Goal: Task Accomplishment & Management: Manage account settings

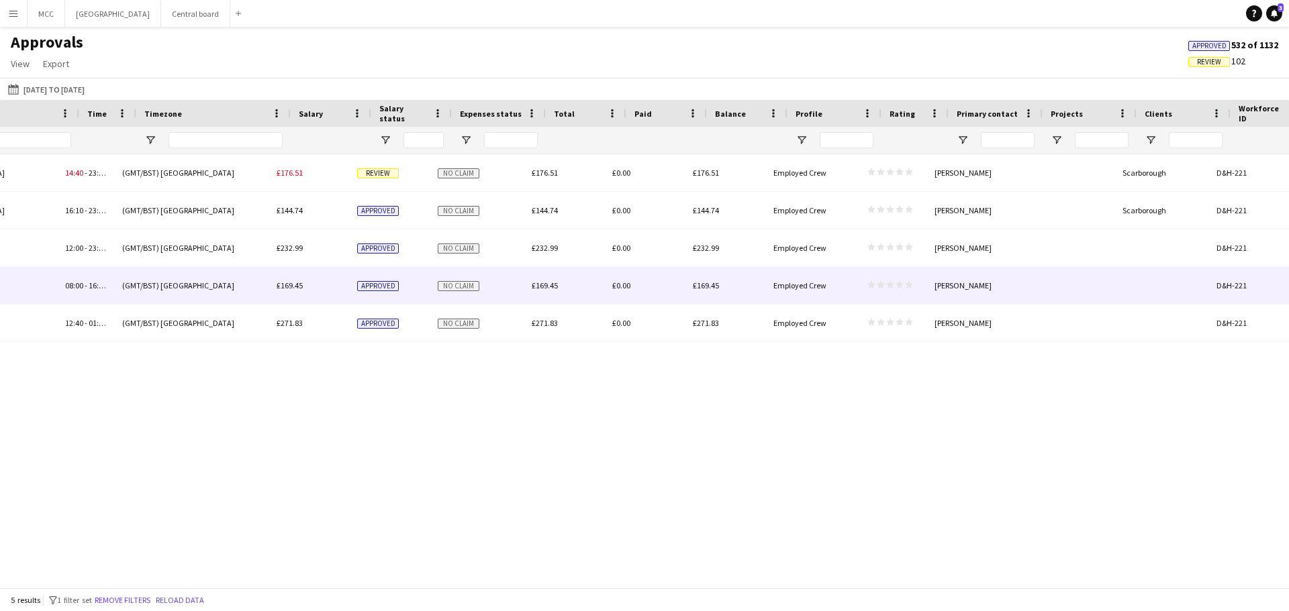
scroll to position [0, 1036]
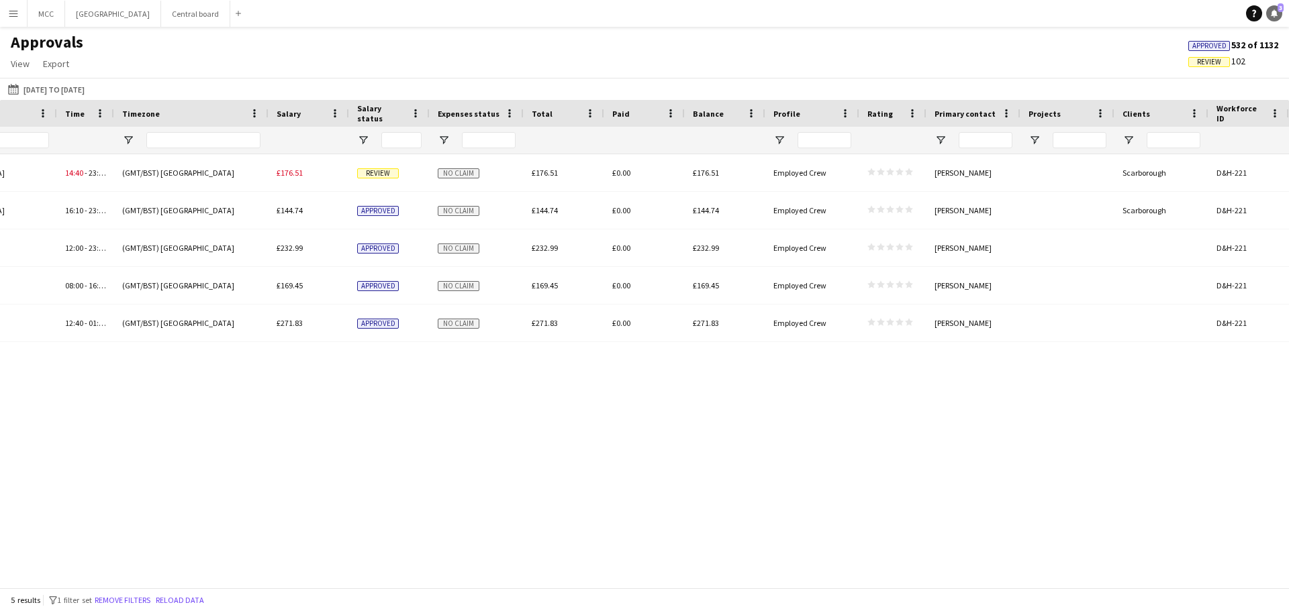
click at [1277, 9] on span "3" at bounding box center [1280, 7] width 6 height 9
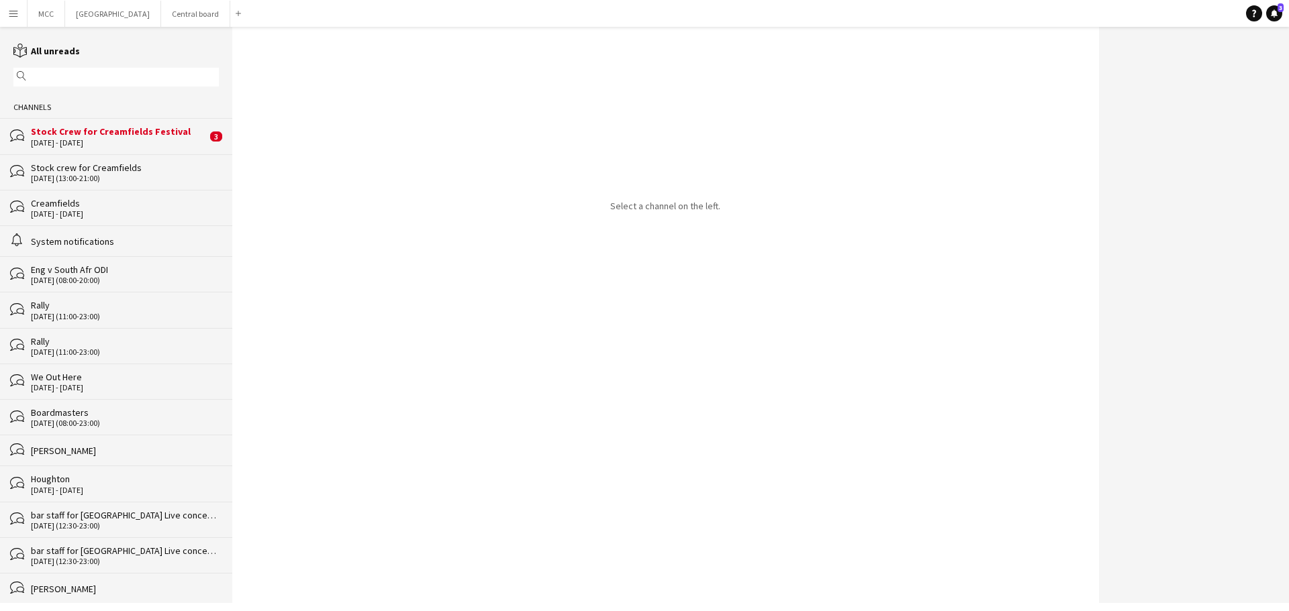
click at [95, 138] on div "[DATE] - [DATE]" at bounding box center [119, 142] width 176 height 9
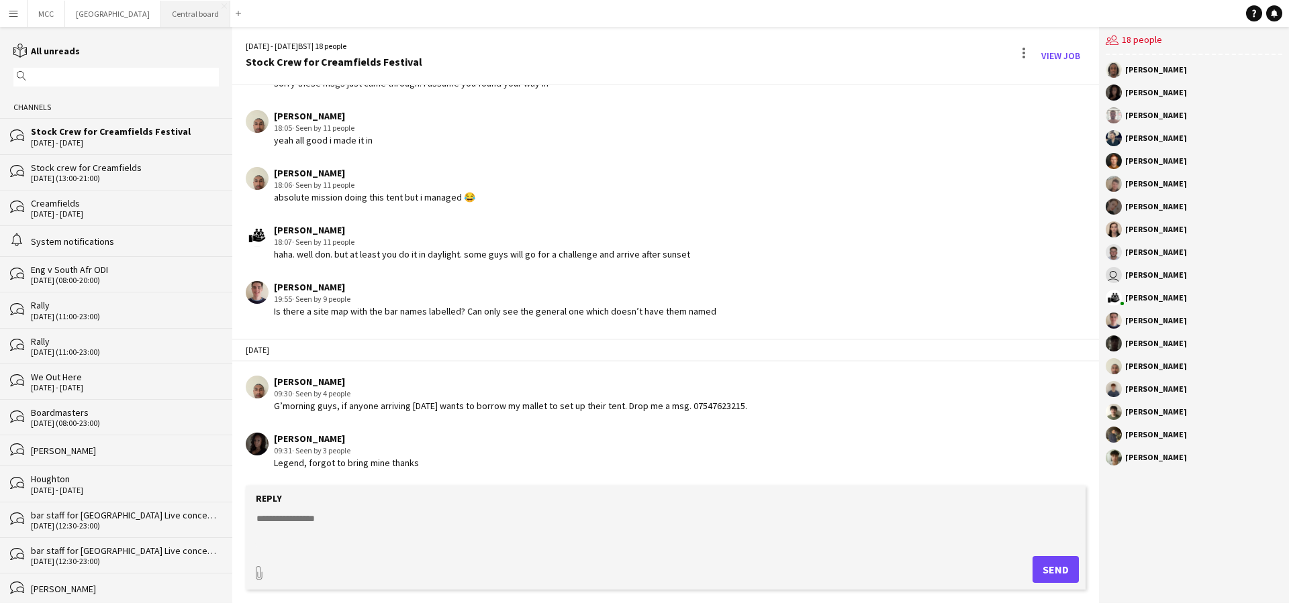
scroll to position [1842, 0]
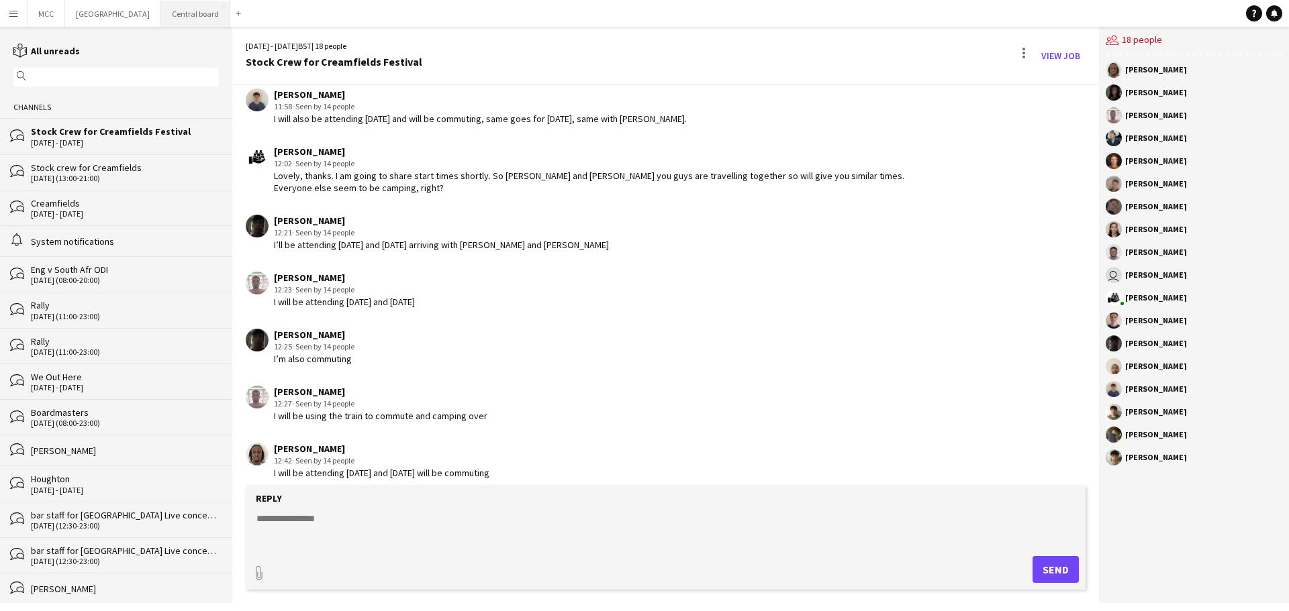
click at [205, 7] on button "Central board Close" at bounding box center [195, 14] width 69 height 26
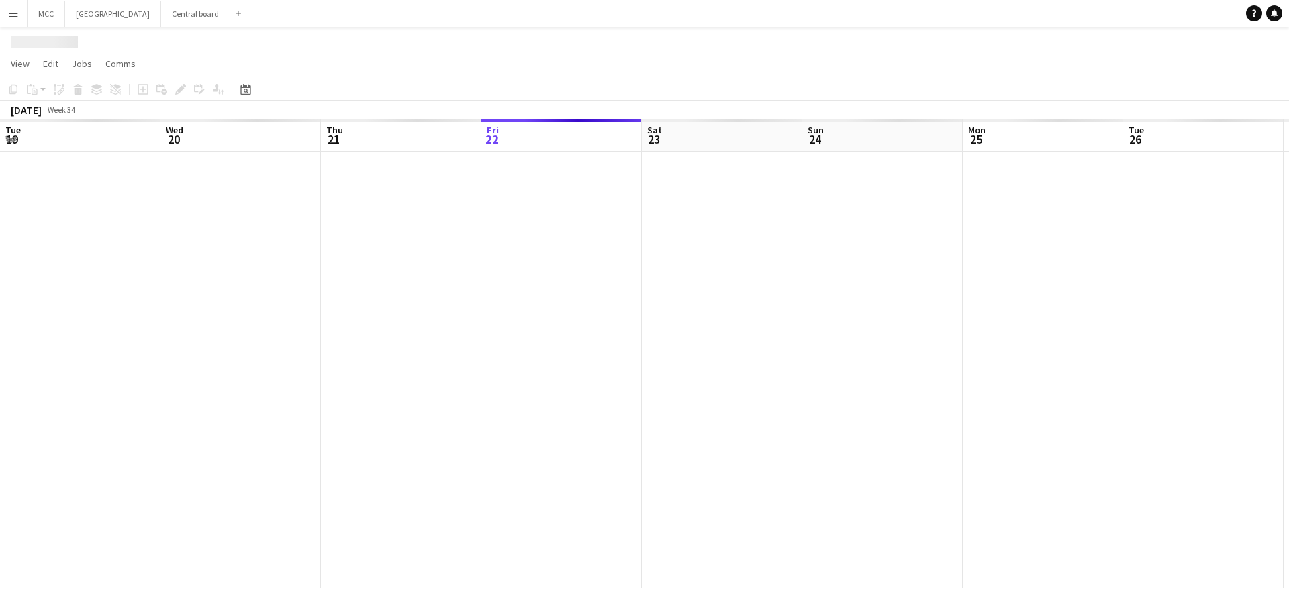
click at [10, 12] on app-icon "Menu" at bounding box center [13, 13] width 11 height 11
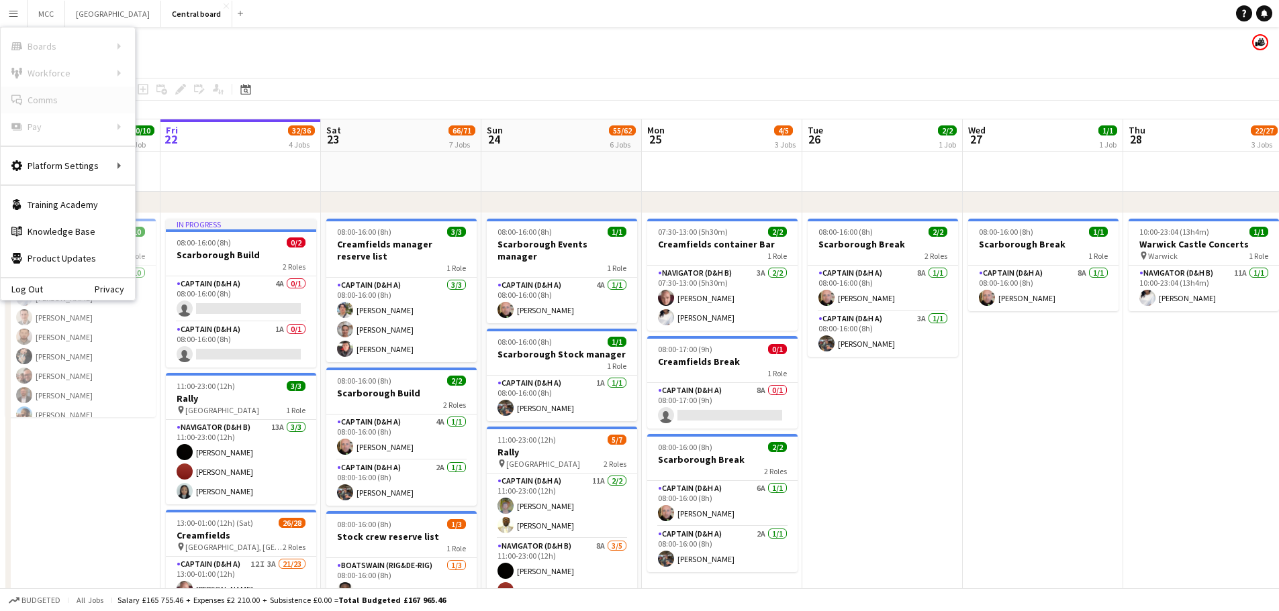
click at [72, 101] on link "Comms Comms" at bounding box center [68, 100] width 134 height 27
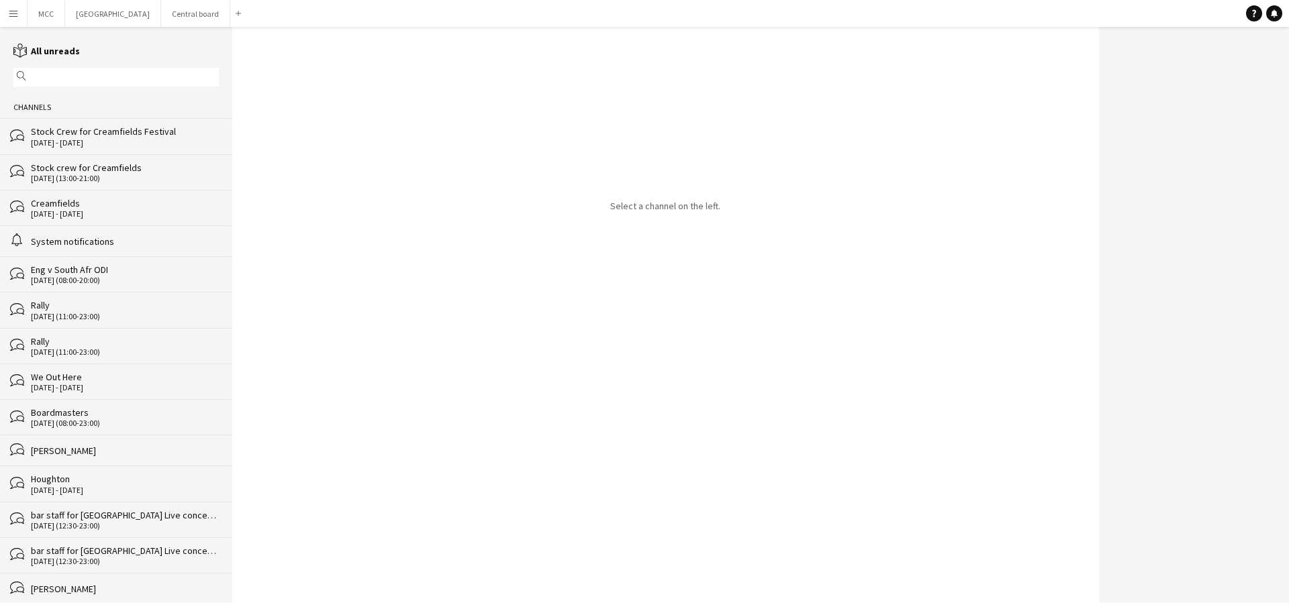
click at [91, 219] on div "bubbles Creamfields [DATE] - [DATE]" at bounding box center [116, 208] width 232 height 36
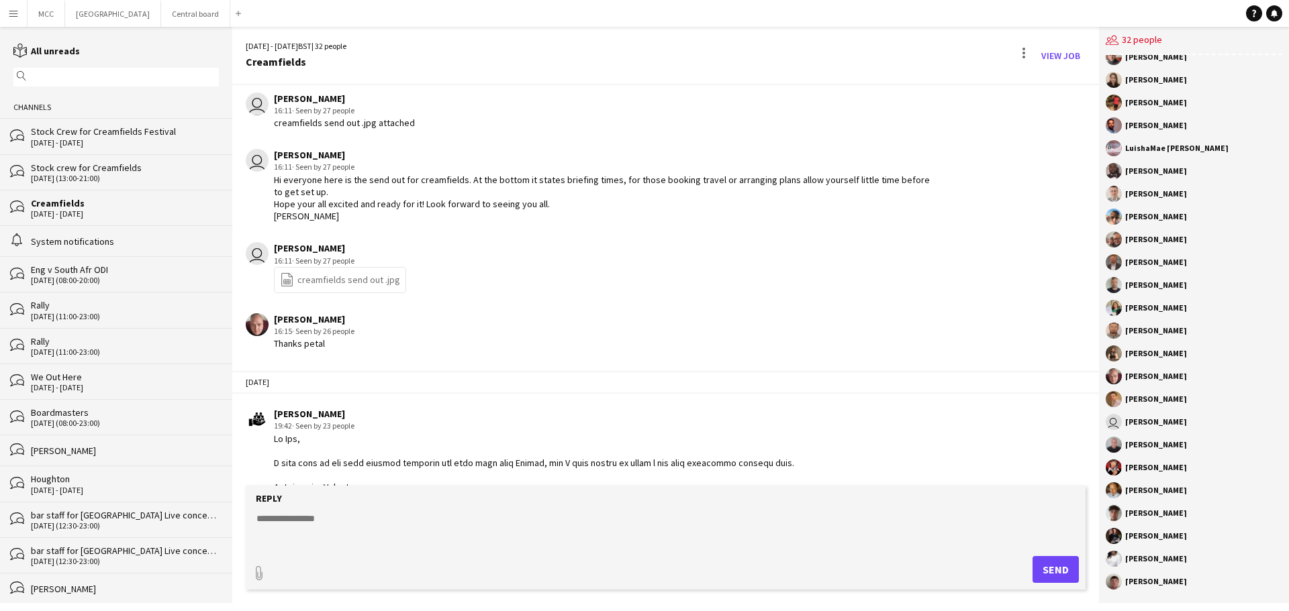
scroll to position [42, 0]
drag, startPoint x: 367, startPoint y: 125, endPoint x: 322, endPoint y: 287, distance: 168.5
click at [367, 125] on div "creamfields send out .jpg attached" at bounding box center [344, 122] width 141 height 12
click at [330, 287] on link "file-spreadsheet creamfields send out .jpg" at bounding box center [340, 279] width 120 height 15
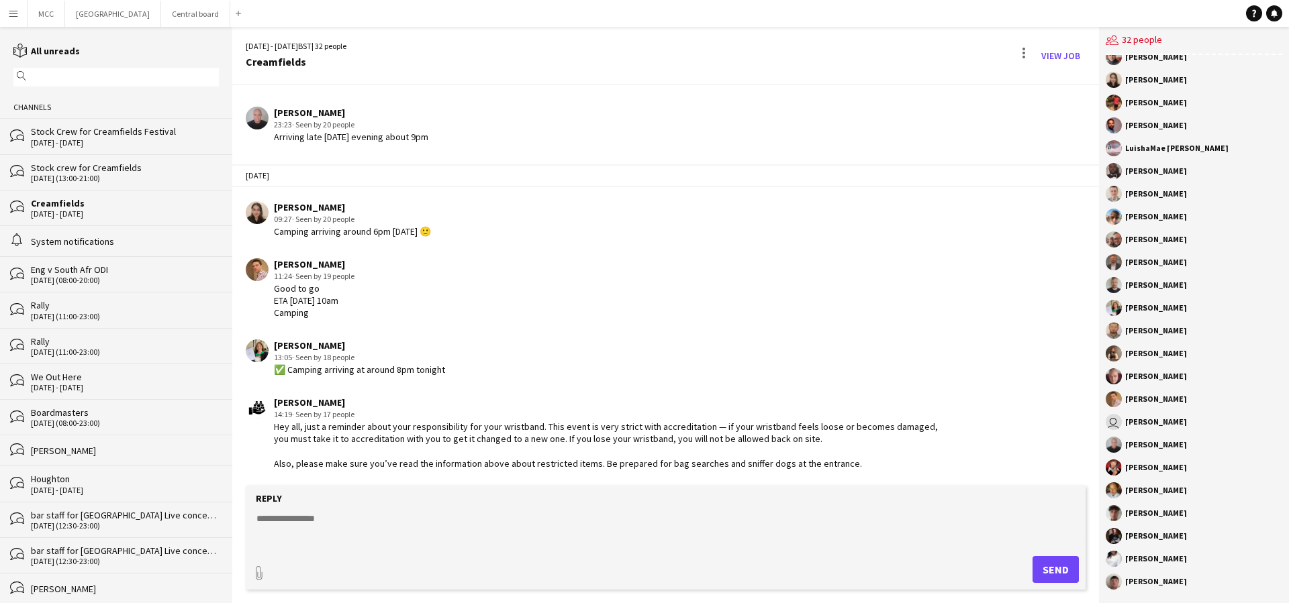
scroll to position [195, 0]
click at [204, 18] on button "Central board Close" at bounding box center [195, 14] width 69 height 26
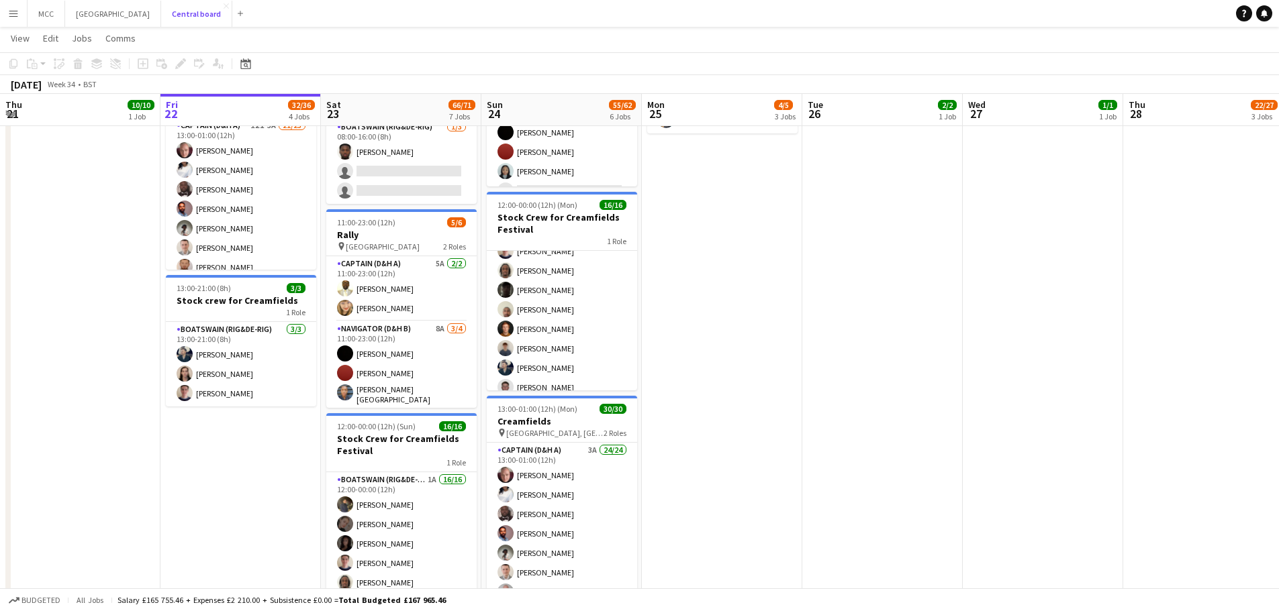
scroll to position [198, 0]
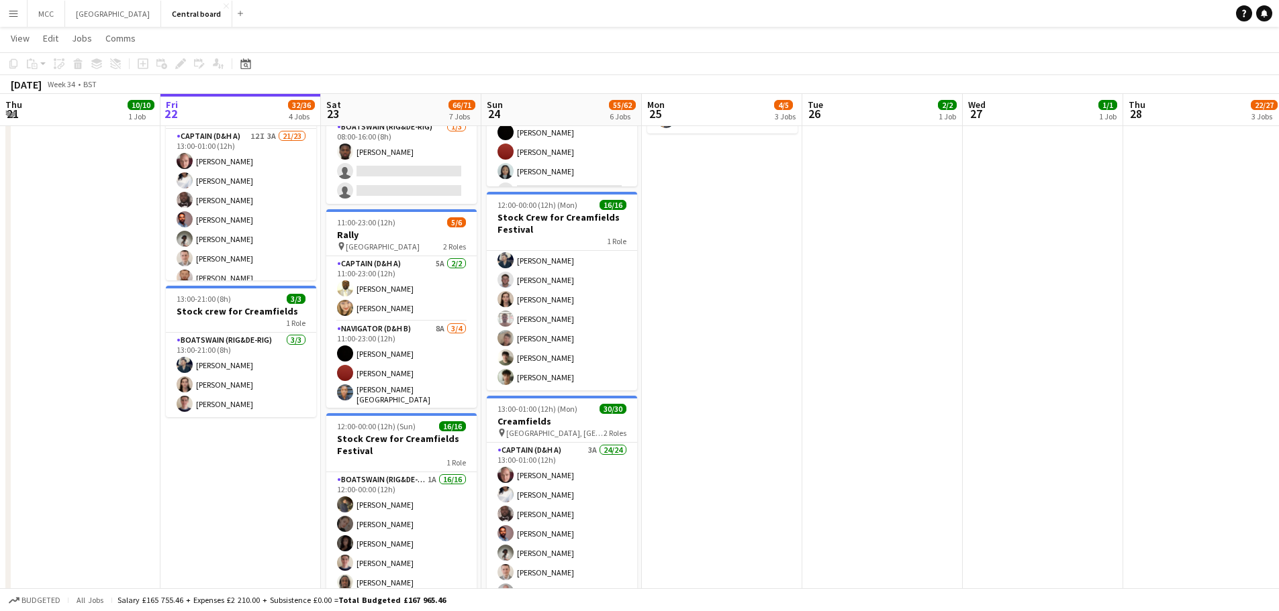
click at [781, 478] on app-date-cell "07:30-13:00 (5h30m) 2/2 Creamfields container Bar 1 Role Navigator (D&H B) 3A […" at bounding box center [722, 316] width 160 height 1084
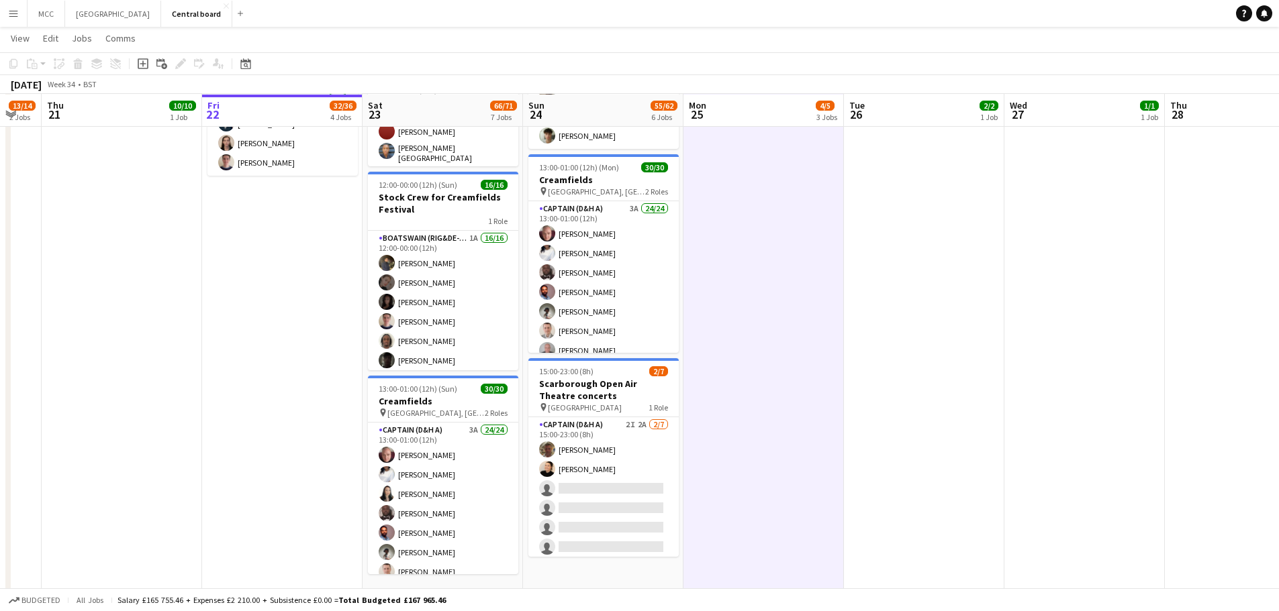
scroll to position [681, 0]
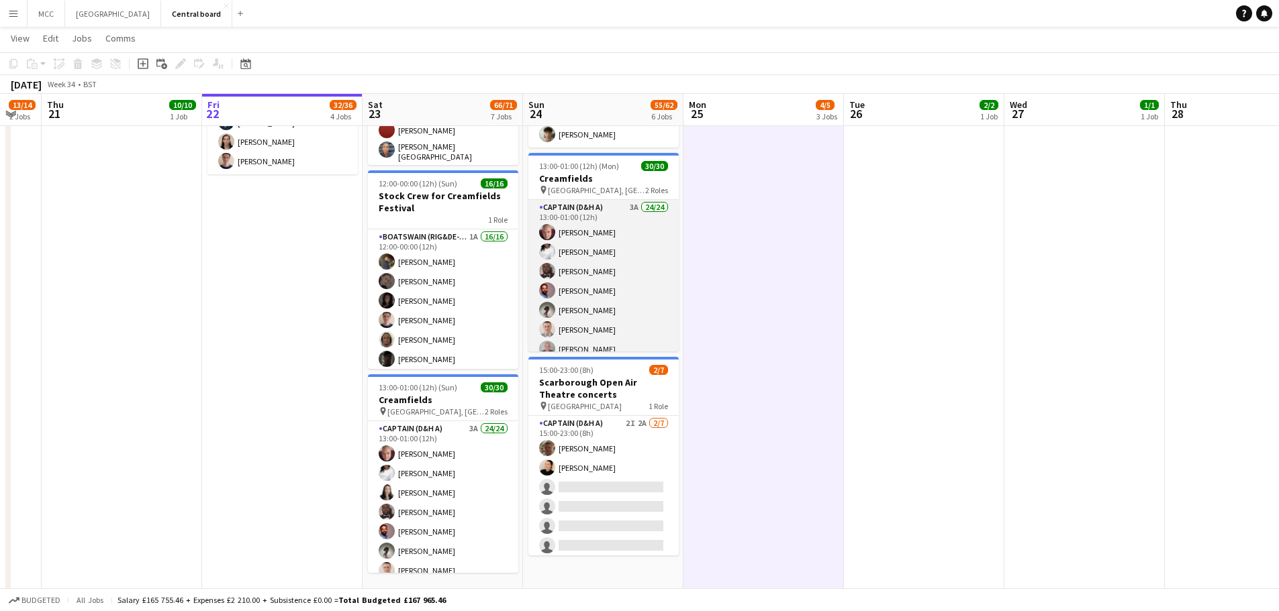
click at [648, 254] on app-card-role "Captain (D&H A) 3A 24/24 13:00-01:00 (12h) [PERSON_NAME] [PERSON_NAME] [PERSON_…" at bounding box center [603, 446] width 150 height 493
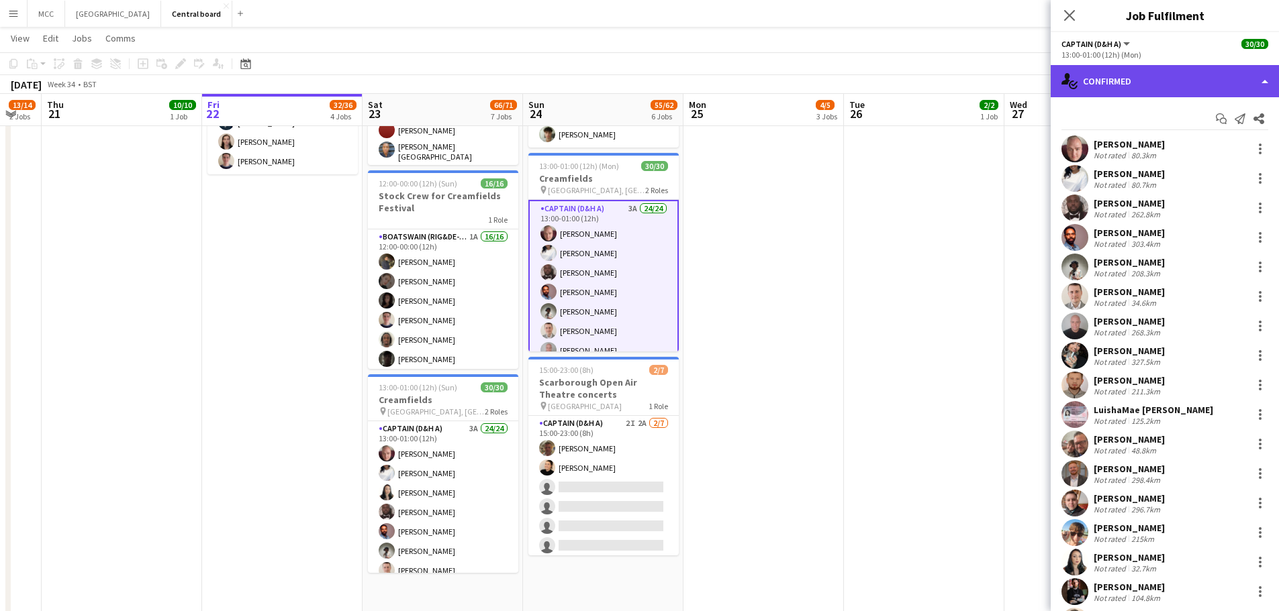
click at [1231, 84] on div "single-neutral-actions-check-2 Confirmed" at bounding box center [1164, 81] width 228 height 32
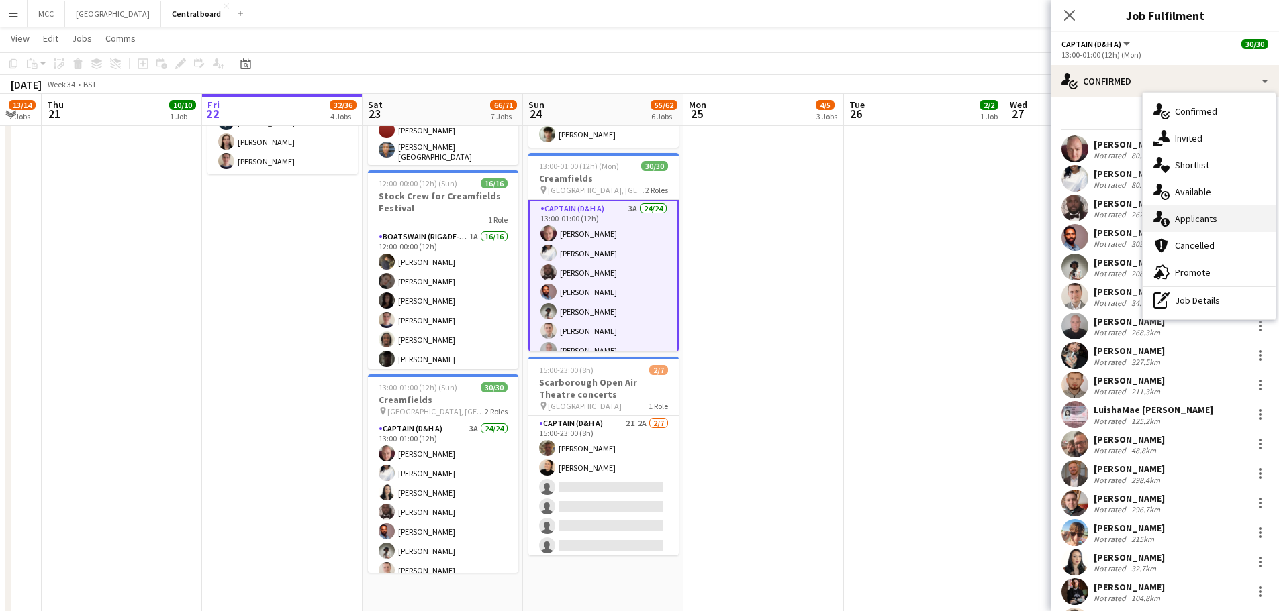
click at [1194, 216] on div "single-neutral-actions-information Applicants" at bounding box center [1208, 218] width 133 height 27
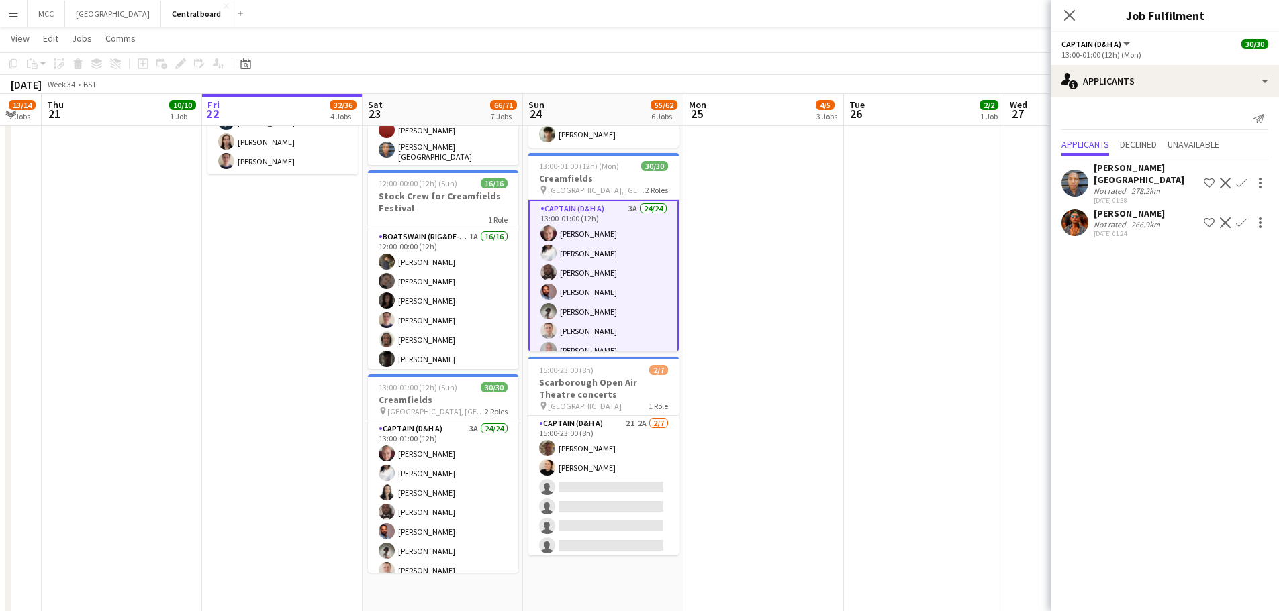
click at [804, 385] on app-date-cell "07:30-13:00 (5h30m) 2/2 Creamfields container Bar 1 Role Navigator (D&H B) 3A […" at bounding box center [763, 74] width 160 height 1084
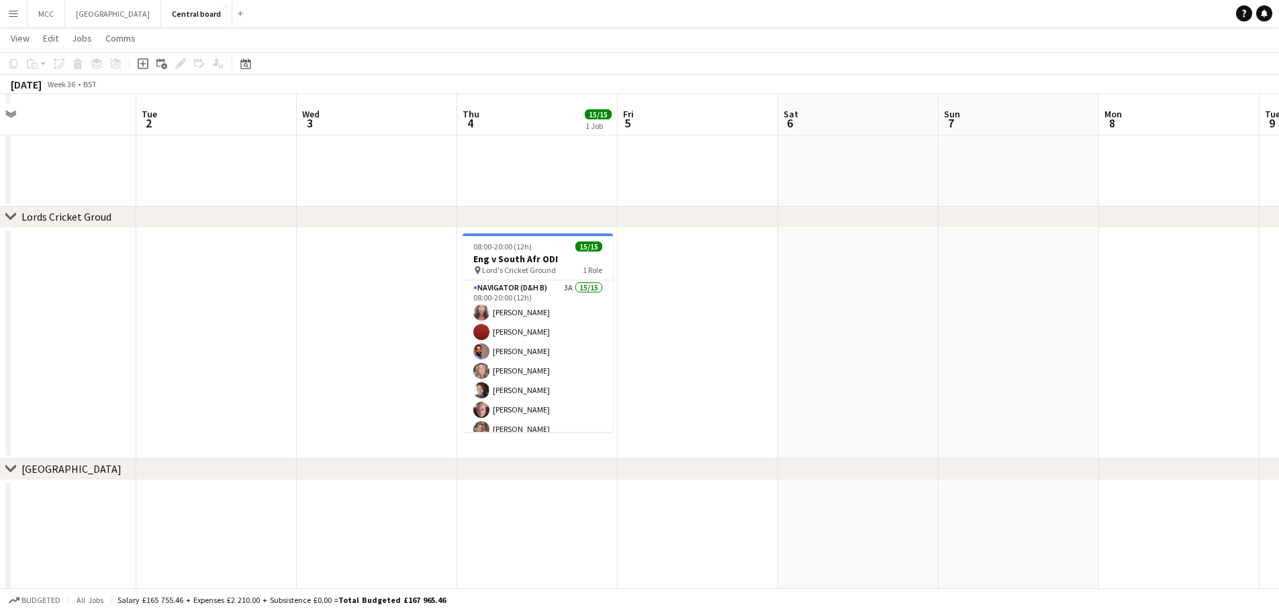
scroll to position [1087, 0]
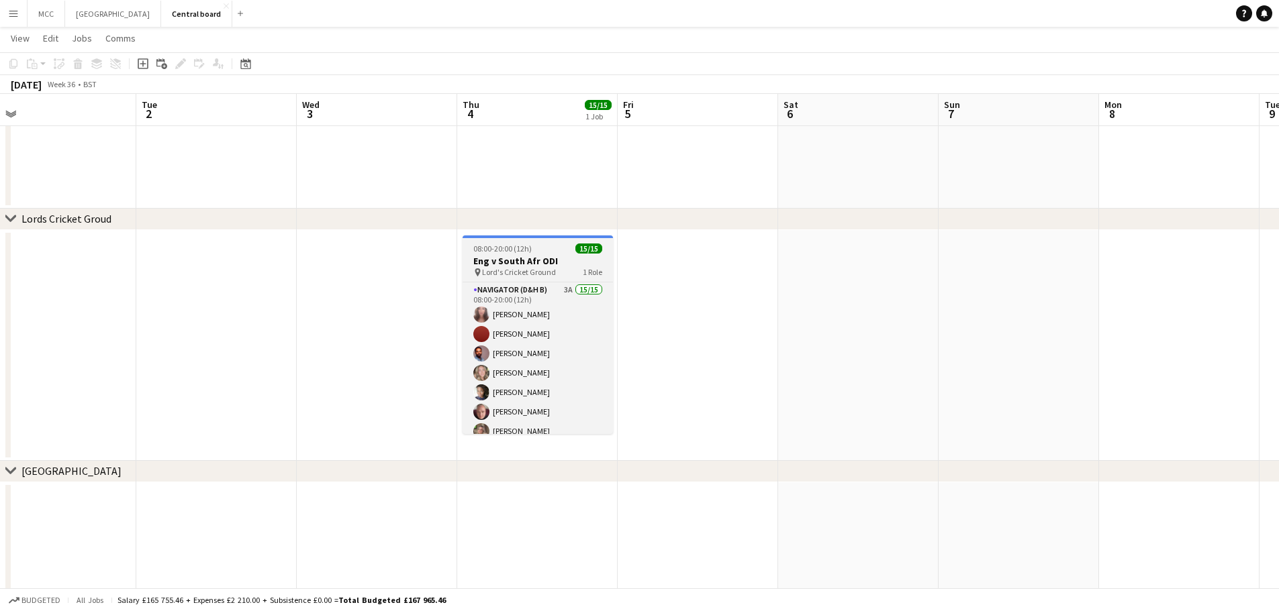
click at [534, 267] on div "pin Lord's Cricket Ground 1 Role" at bounding box center [537, 272] width 150 height 11
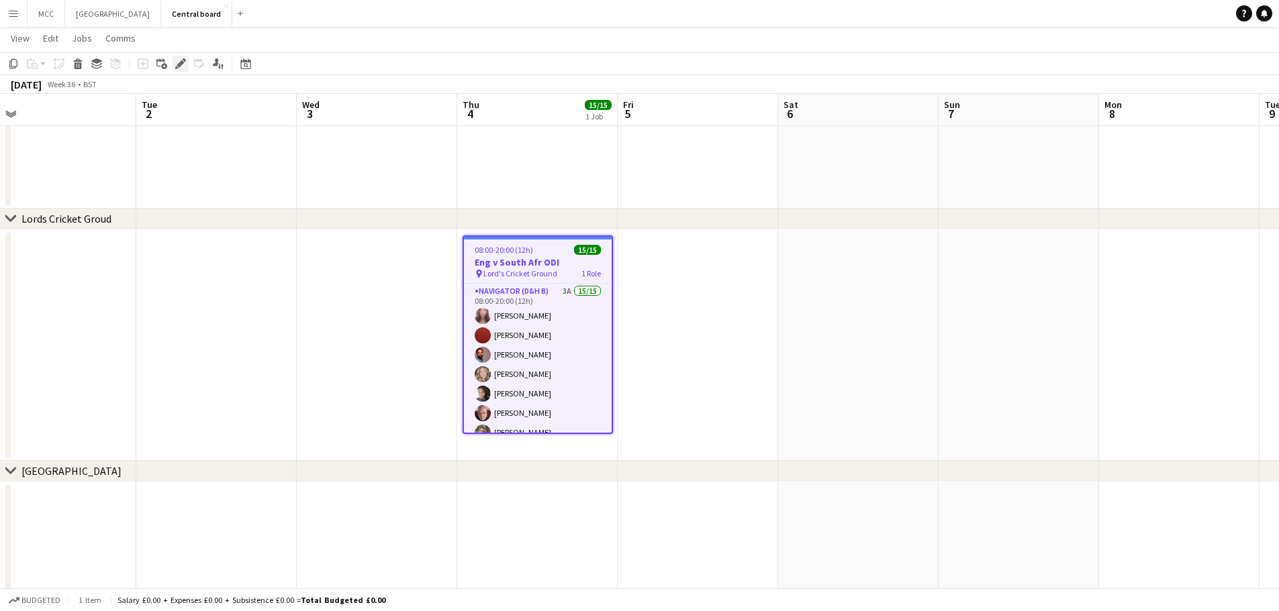
click at [176, 64] on icon "Edit" at bounding box center [180, 63] width 11 height 11
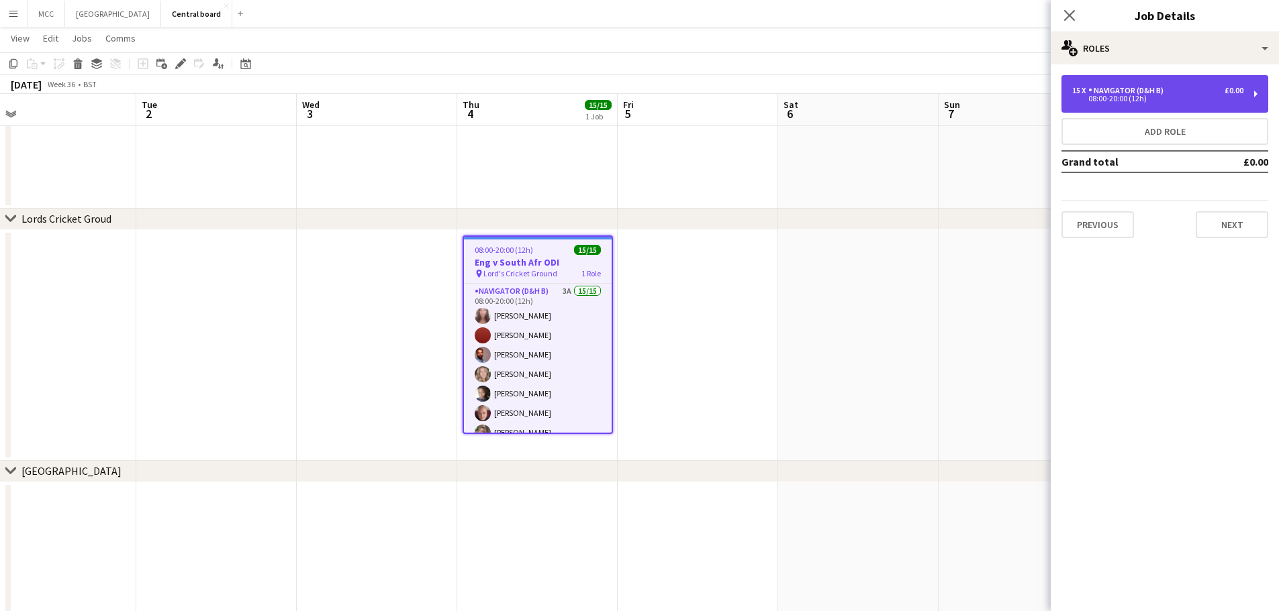
click at [1126, 91] on div "Navigator (D&H B)" at bounding box center [1128, 90] width 81 height 9
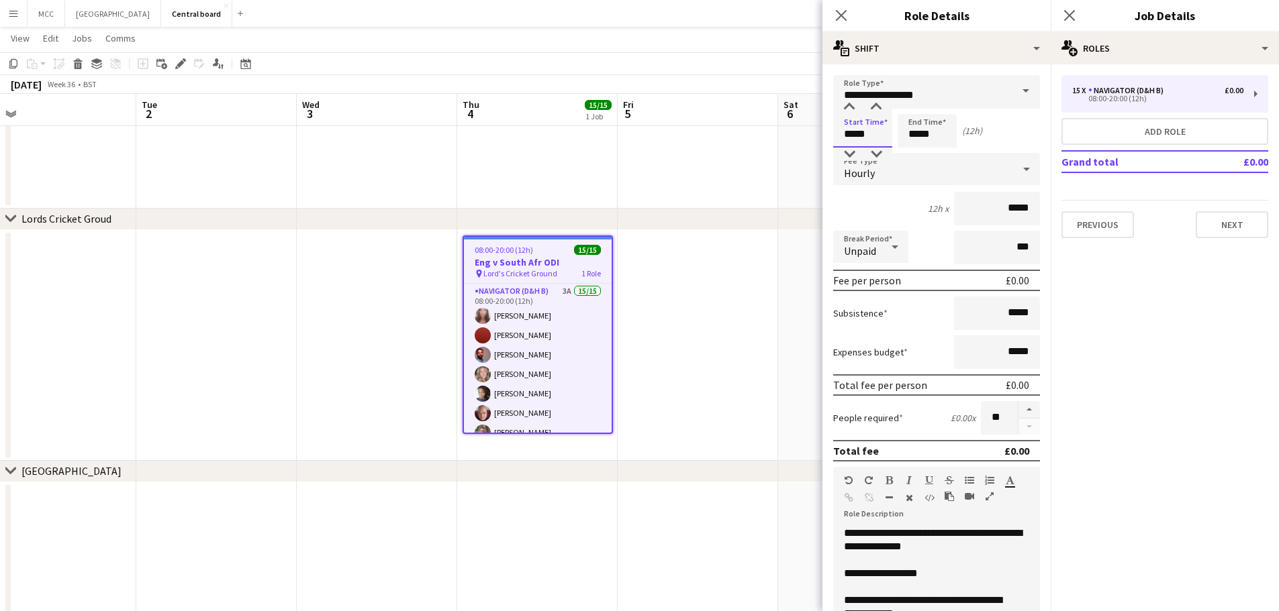
drag, startPoint x: 850, startPoint y: 138, endPoint x: 826, endPoint y: 144, distance: 25.6
click at [826, 144] on form "**********" at bounding box center [936, 492] width 228 height 834
type input "*****"
drag, startPoint x: 942, startPoint y: 130, endPoint x: 900, endPoint y: 136, distance: 42.8
click at [900, 136] on input "*****" at bounding box center [926, 131] width 59 height 34
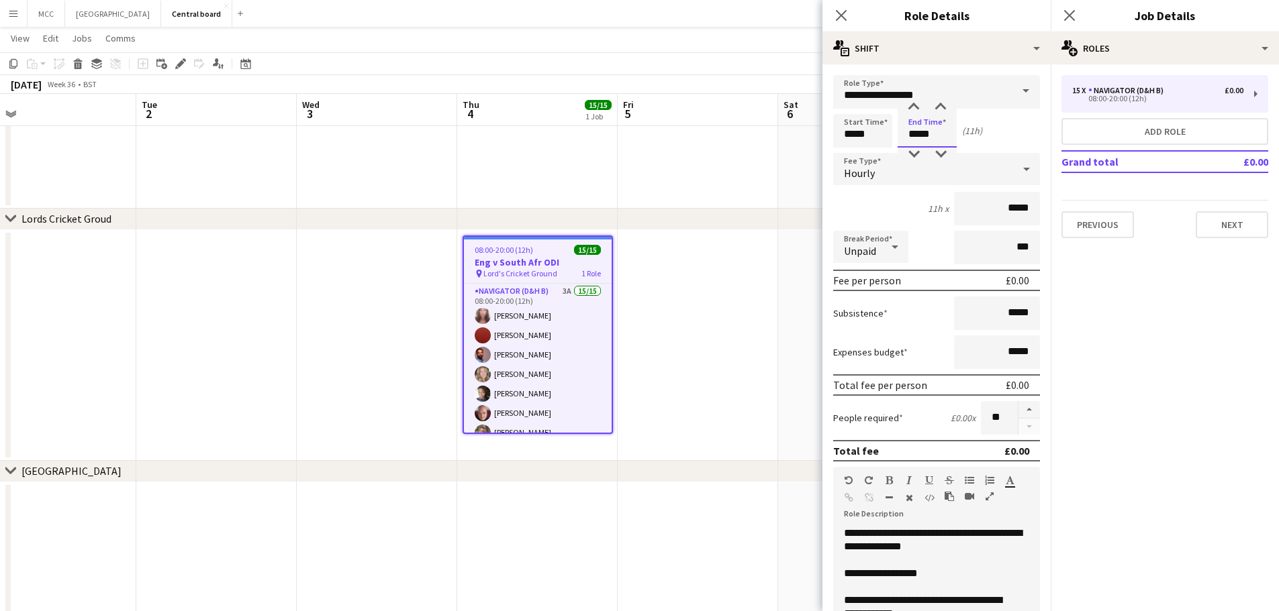
scroll to position [202, 0]
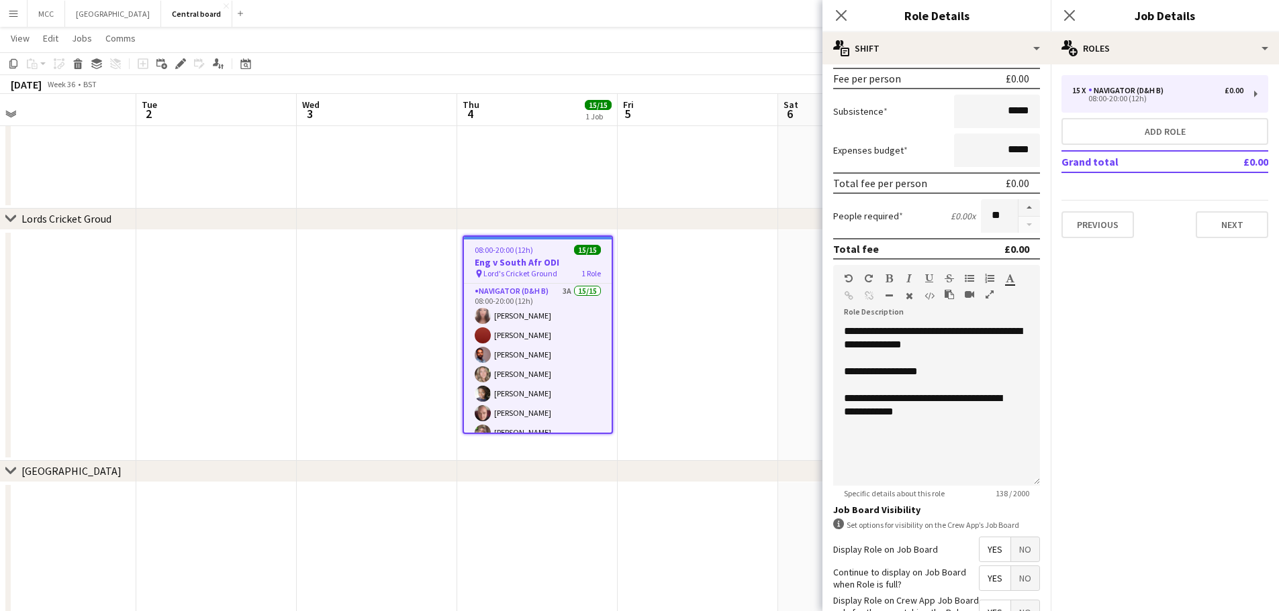
type input "*****"
click at [756, 341] on app-date-cell at bounding box center [697, 345] width 160 height 231
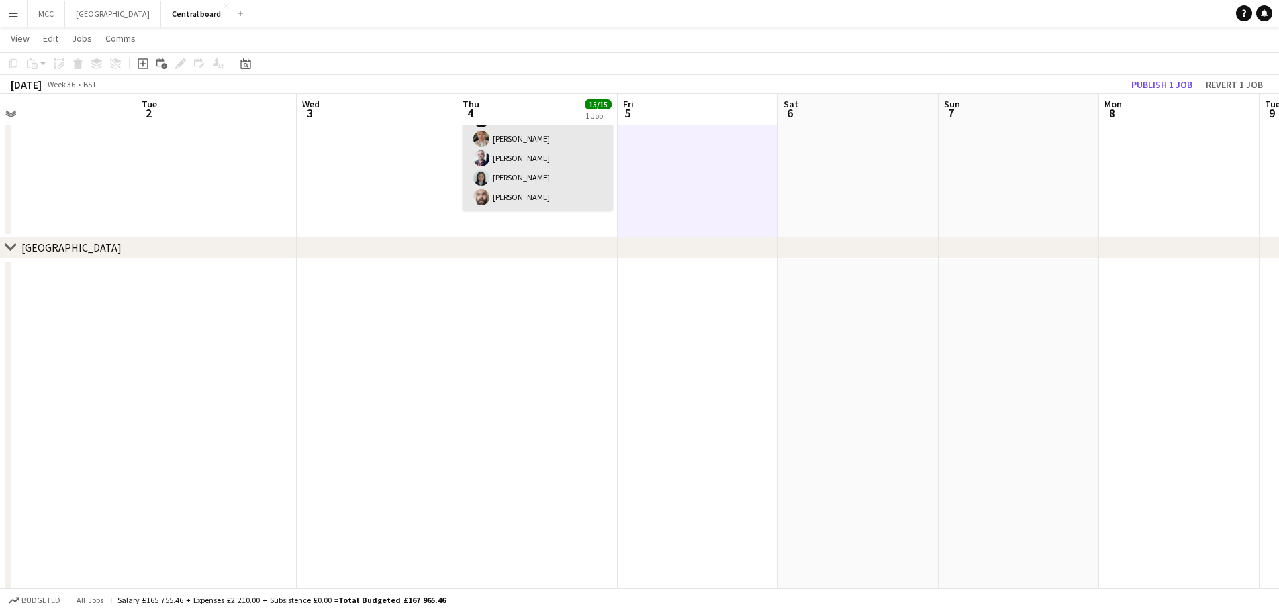
scroll to position [1310, 0]
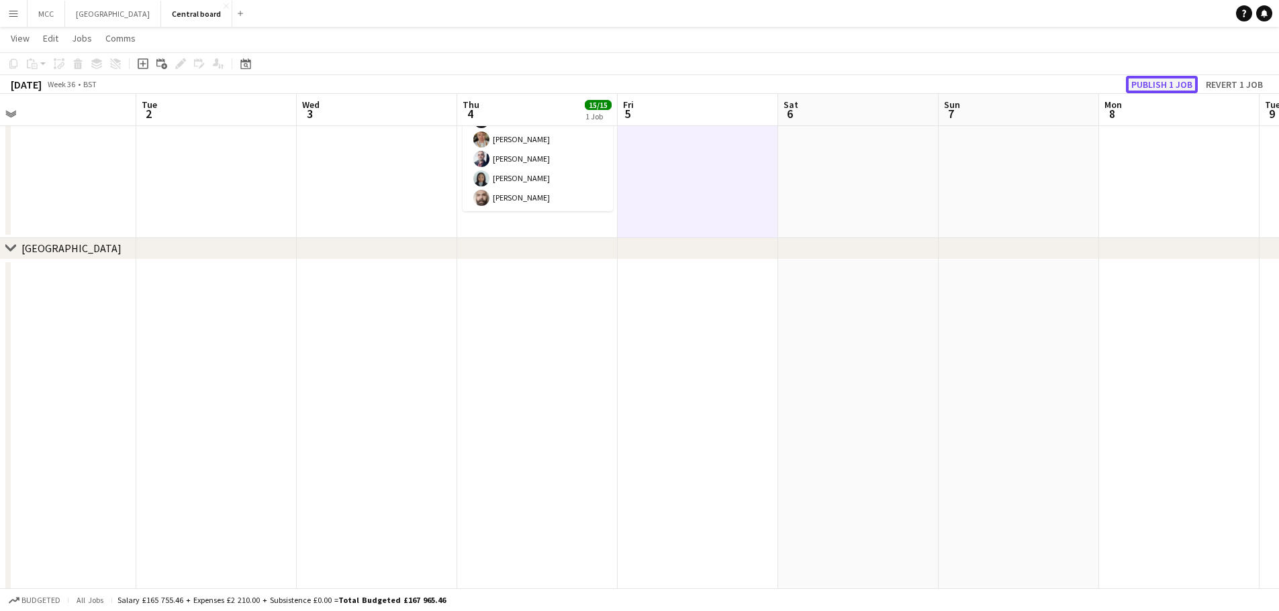
click at [1175, 85] on button "Publish 1 job" at bounding box center [1162, 84] width 72 height 17
click at [1175, 85] on div "Publish 1 job Revert 1 job" at bounding box center [1184, 84] width 189 height 17
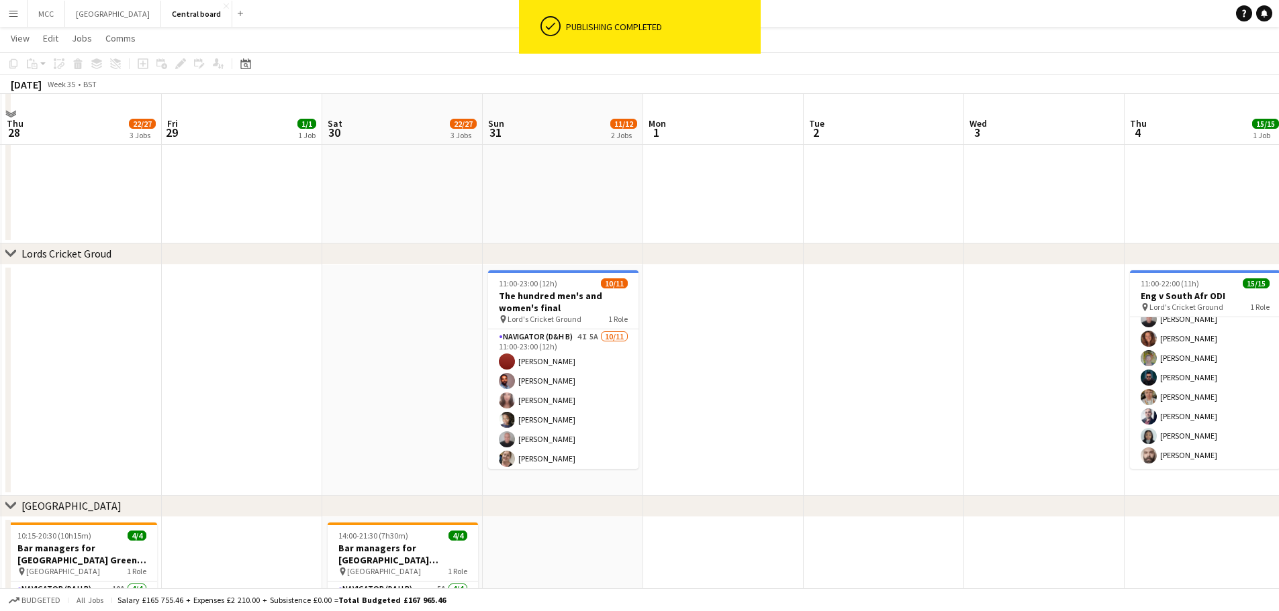
scroll to position [1075, 0]
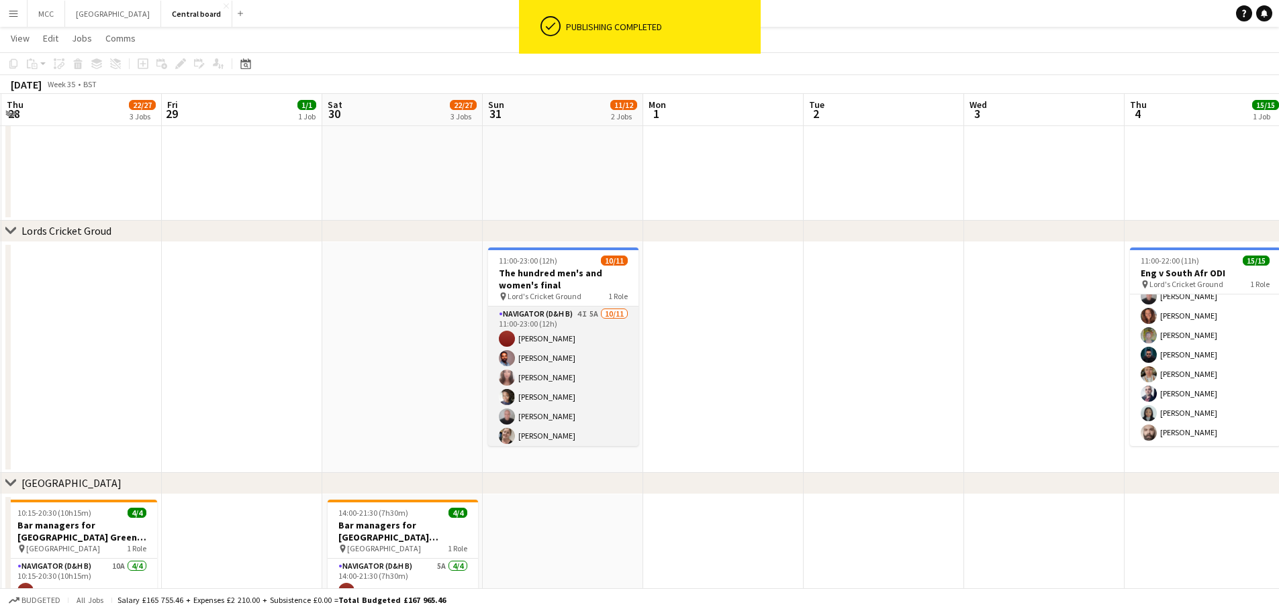
click at [577, 324] on app-card-role "Navigator (D&H B) 4I 5A [DATE] 11:00-23:00 (12h) [PERSON_NAME] [PERSON_NAME] [P…" at bounding box center [563, 427] width 150 height 240
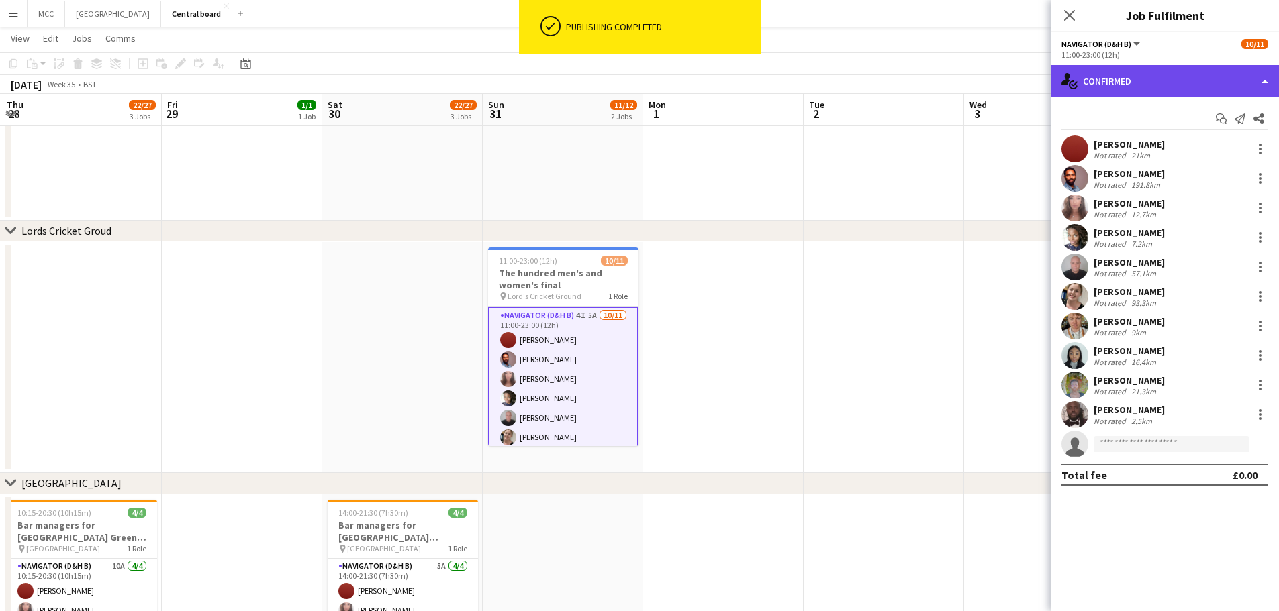
click at [1165, 86] on div "single-neutral-actions-check-2 Confirmed" at bounding box center [1164, 81] width 228 height 32
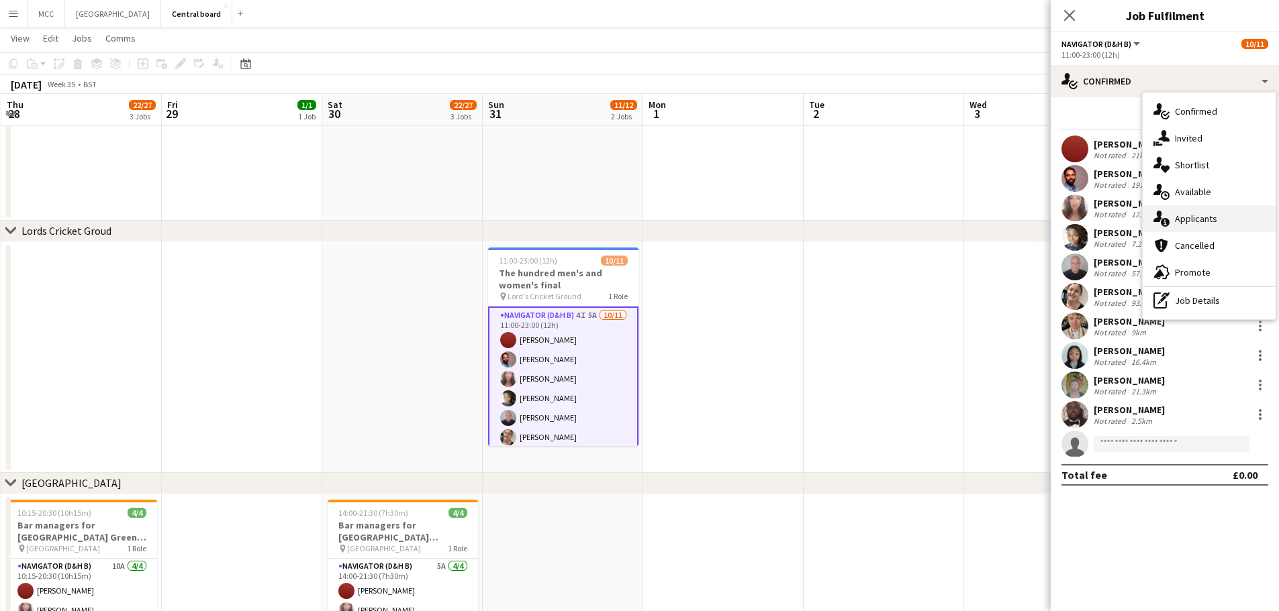
click at [1189, 223] on div "single-neutral-actions-information Applicants" at bounding box center [1208, 218] width 133 height 27
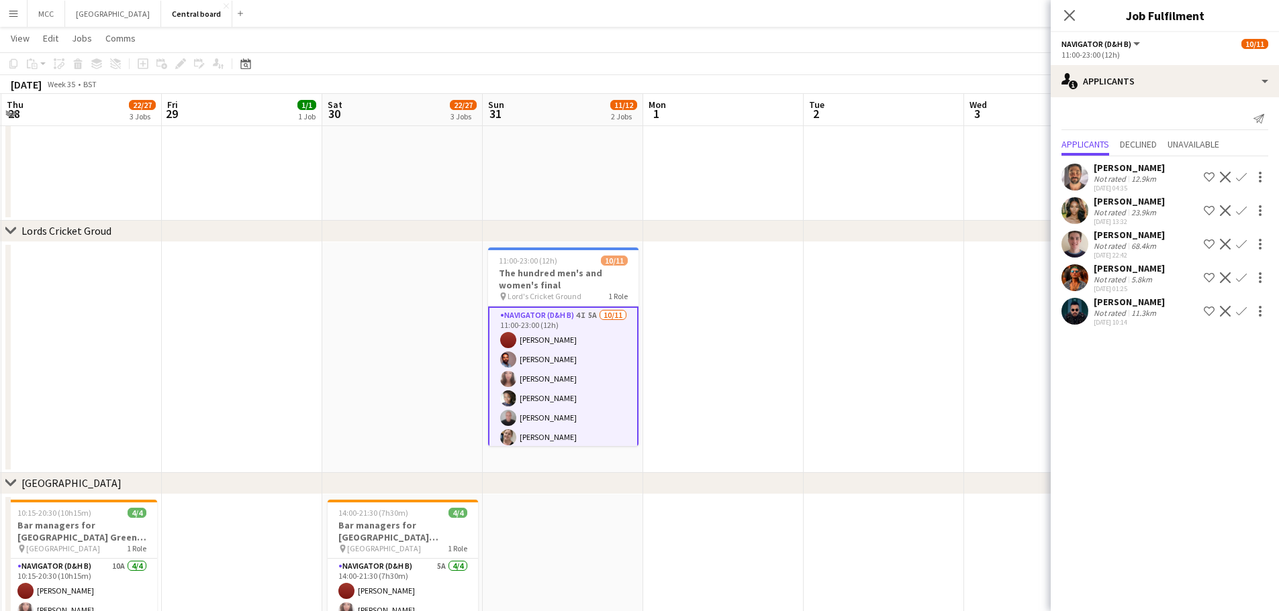
click at [1240, 309] on app-icon "Confirm" at bounding box center [1241, 311] width 11 height 11
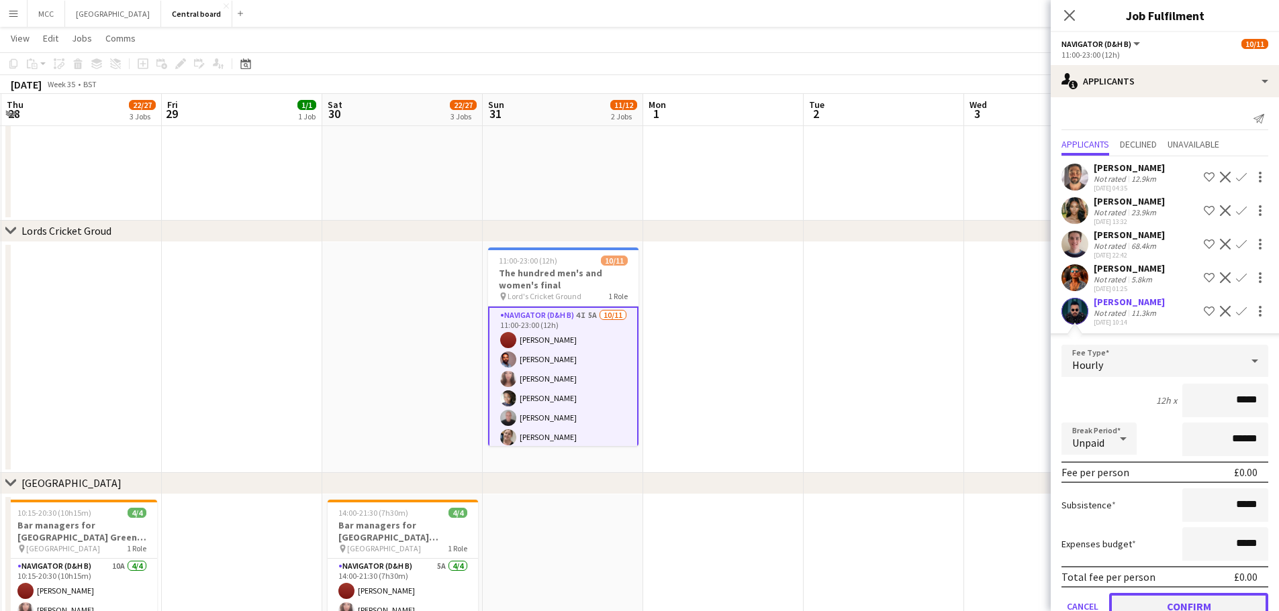
click at [1216, 604] on button "Confirm" at bounding box center [1188, 606] width 159 height 27
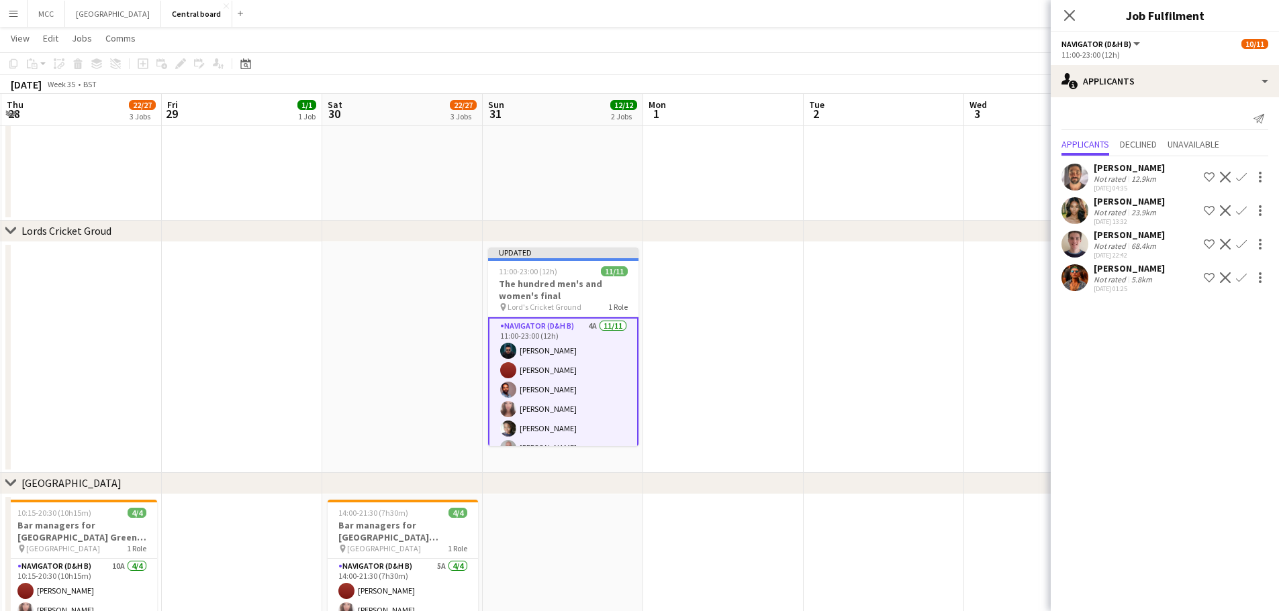
click at [746, 438] on app-date-cell at bounding box center [723, 357] width 160 height 231
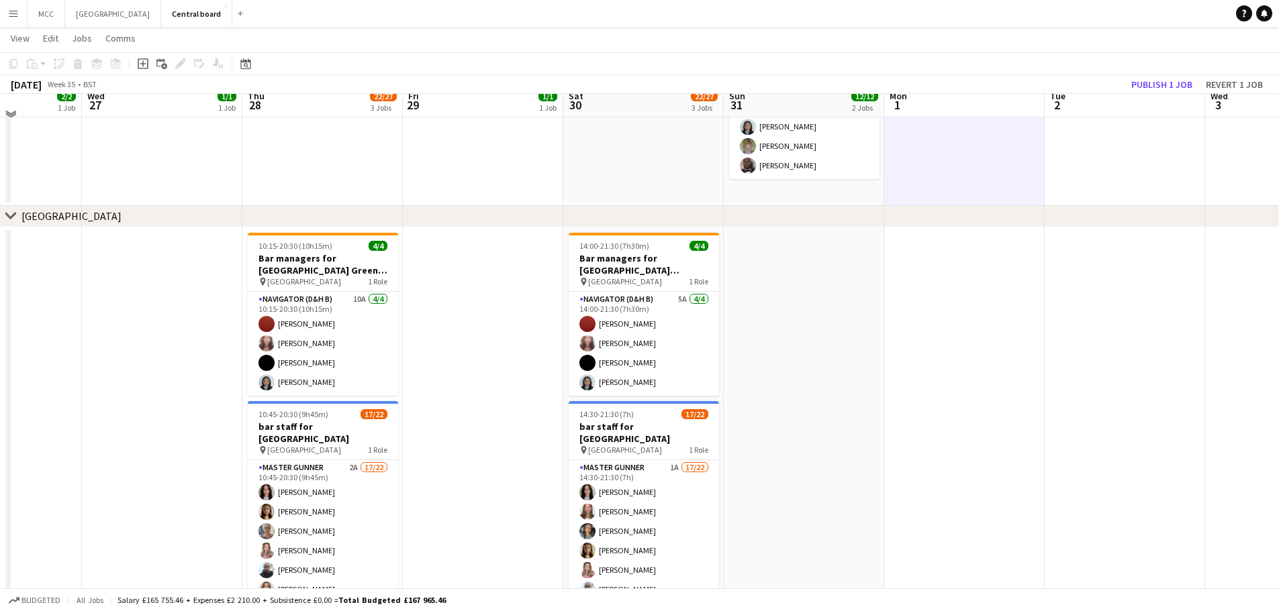
scroll to position [1381, 0]
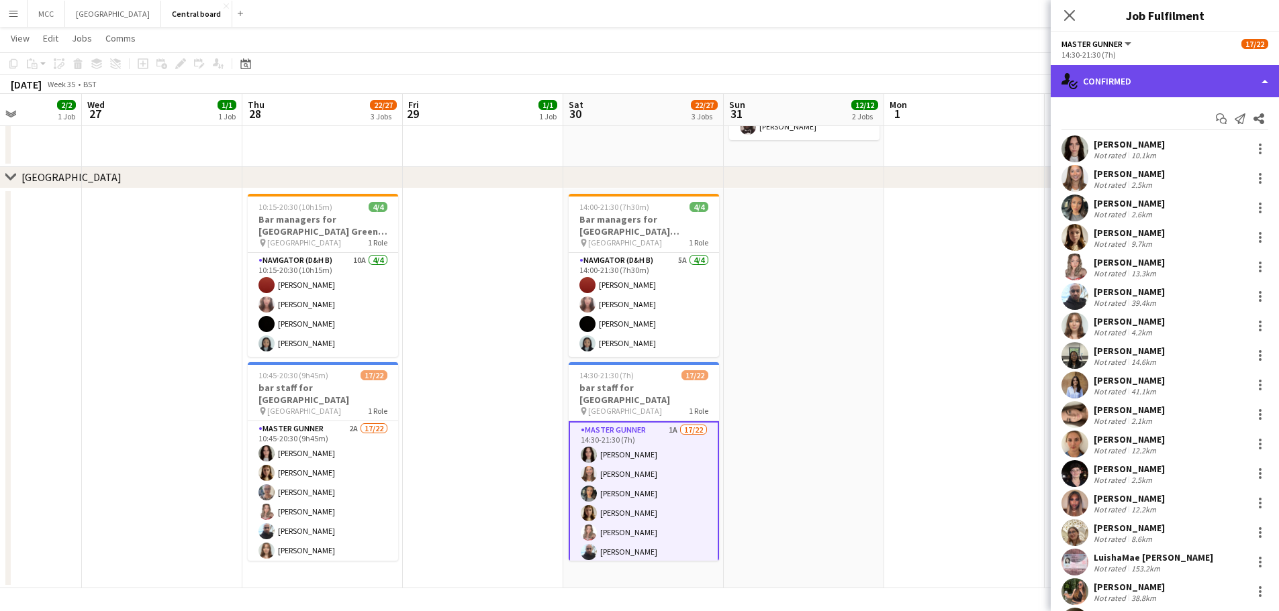
click at [1179, 75] on div "single-neutral-actions-check-2 Confirmed" at bounding box center [1164, 81] width 228 height 32
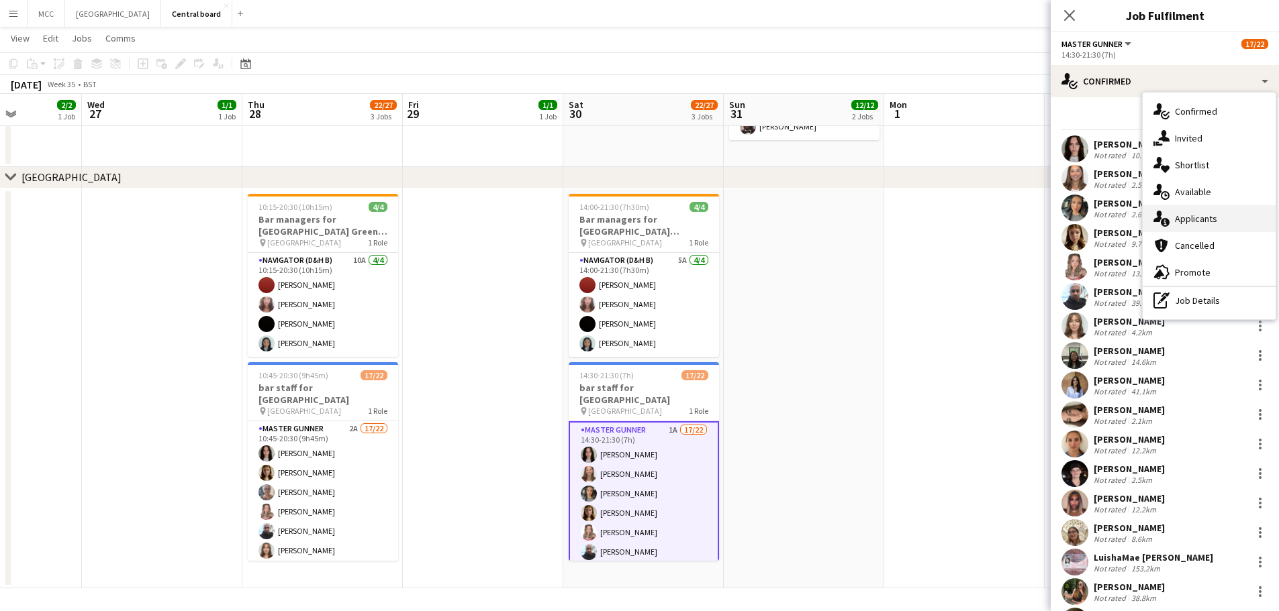
click at [1197, 219] on div "single-neutral-actions-information Applicants" at bounding box center [1208, 218] width 133 height 27
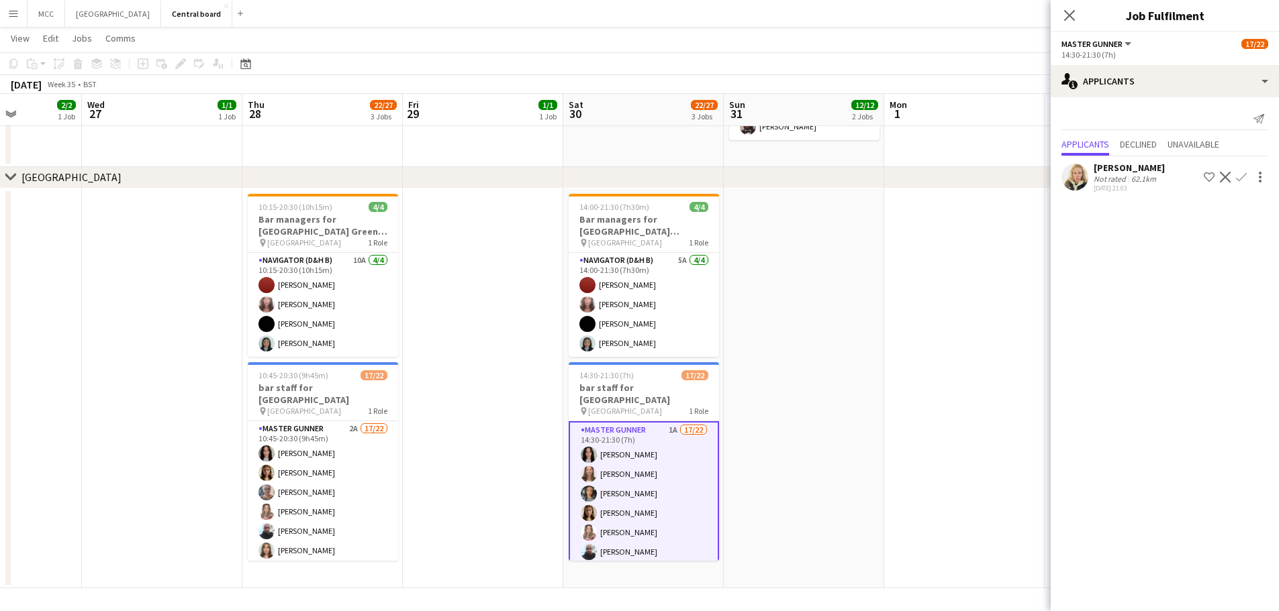
click at [869, 405] on app-date-cell at bounding box center [804, 389] width 160 height 401
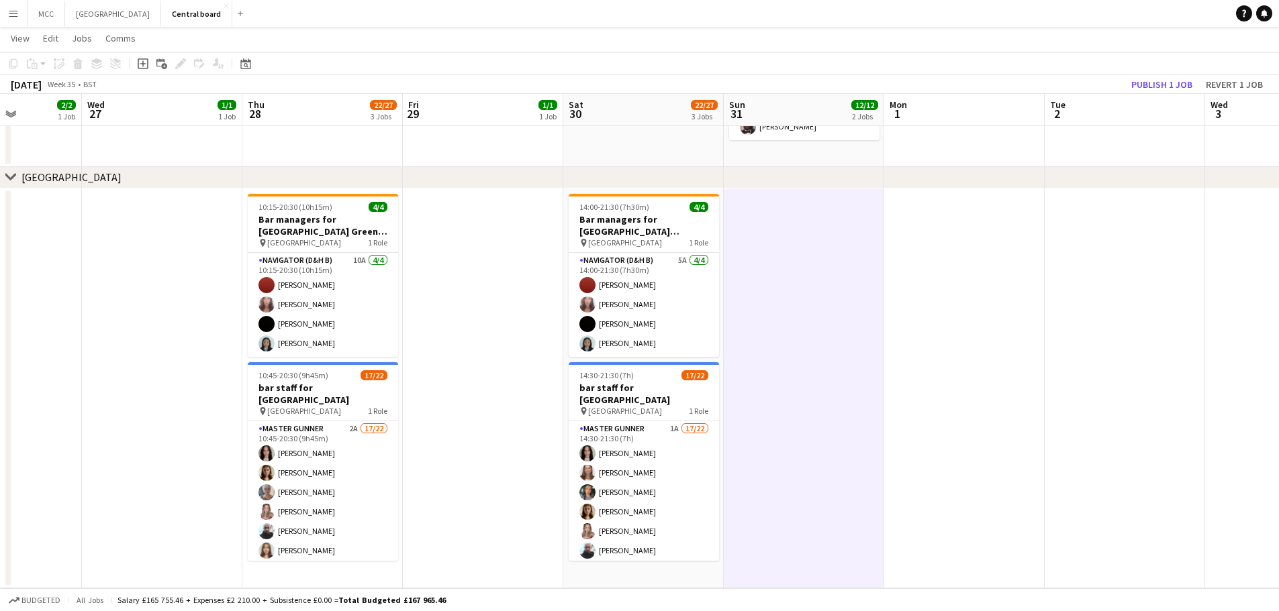
scroll to position [0, 309]
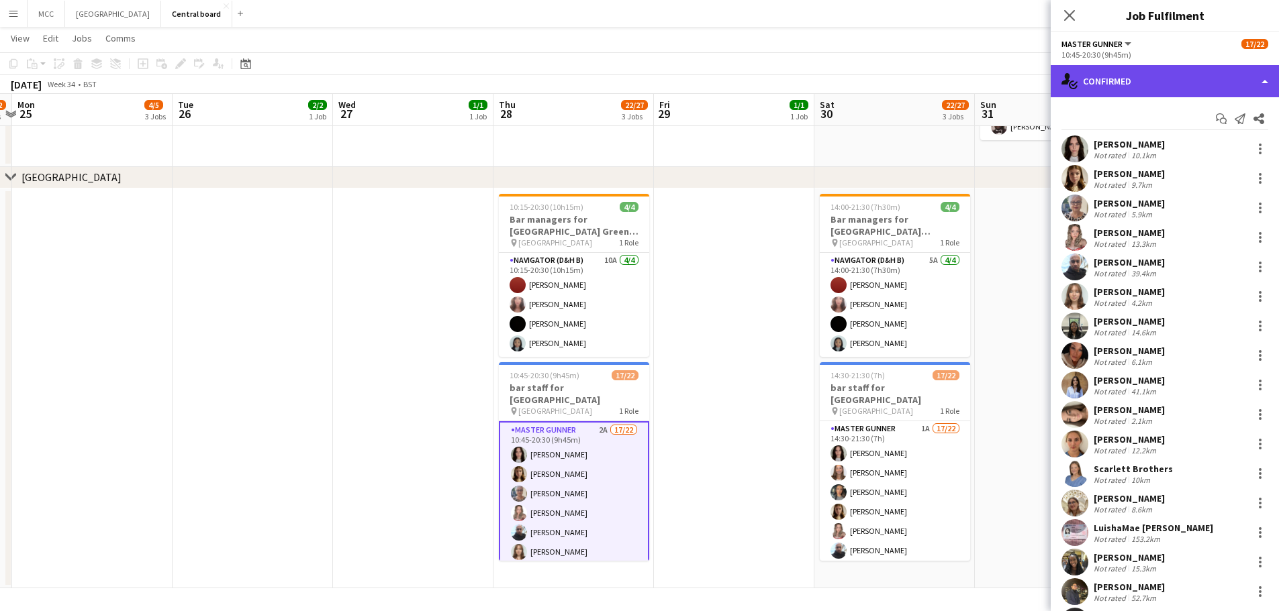
click at [1206, 81] on div "single-neutral-actions-check-2 Confirmed" at bounding box center [1164, 81] width 228 height 32
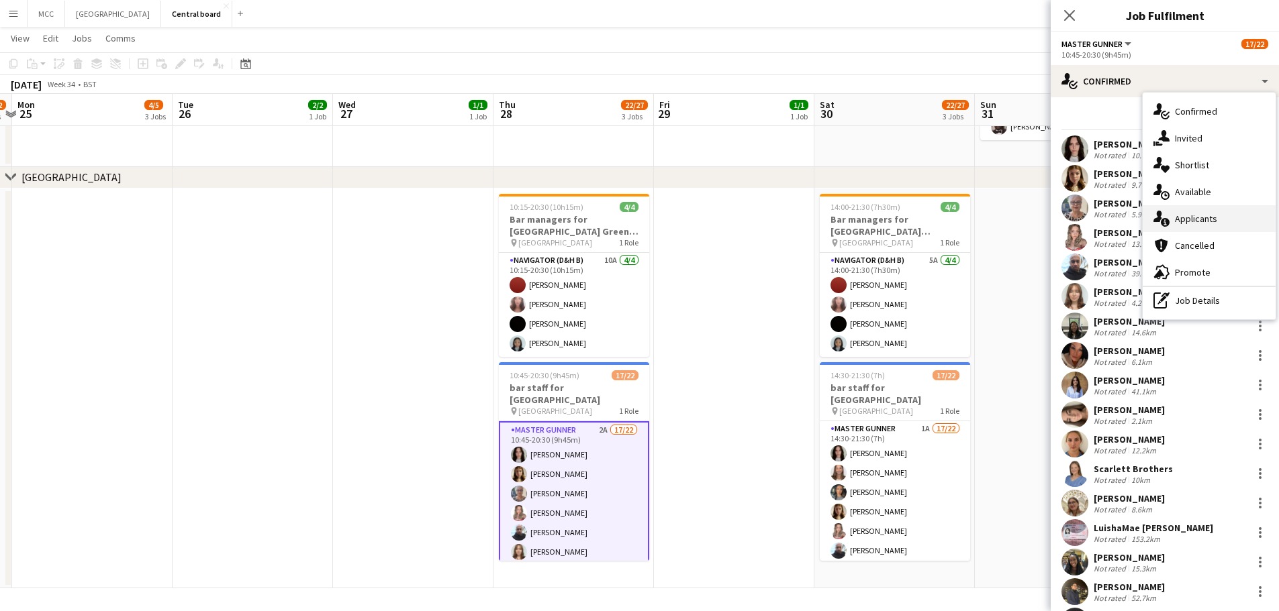
click at [1207, 218] on div "single-neutral-actions-information Applicants" at bounding box center [1208, 218] width 133 height 27
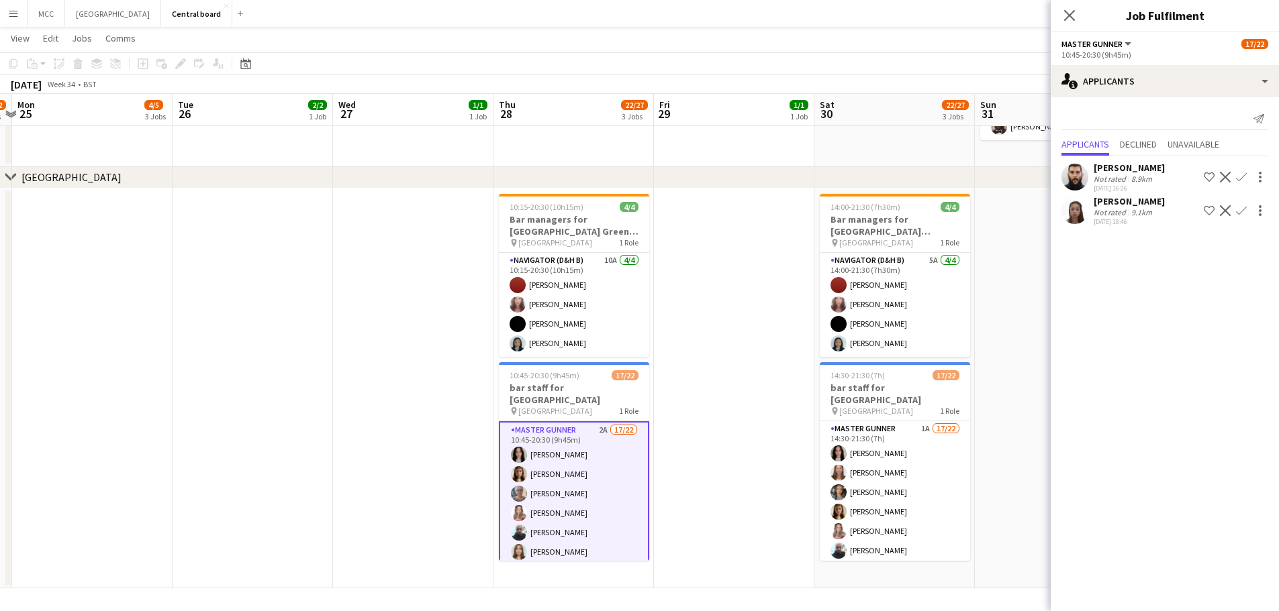
click at [1242, 209] on app-icon "Confirm" at bounding box center [1241, 210] width 11 height 11
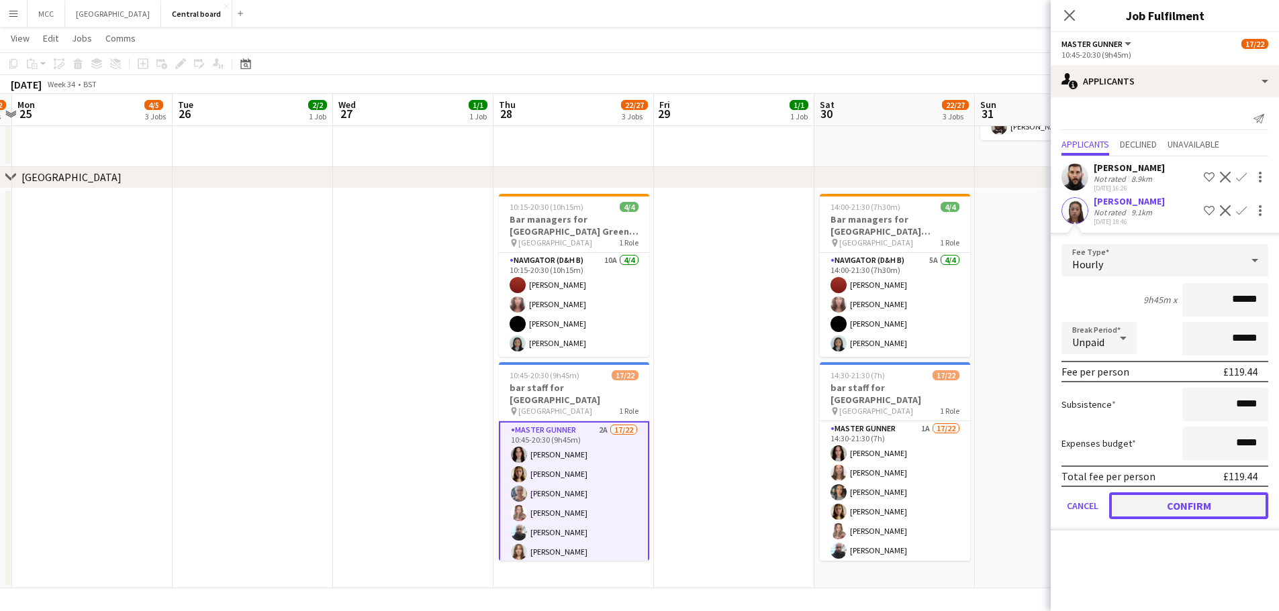
click at [1212, 496] on button "Confirm" at bounding box center [1188, 506] width 159 height 27
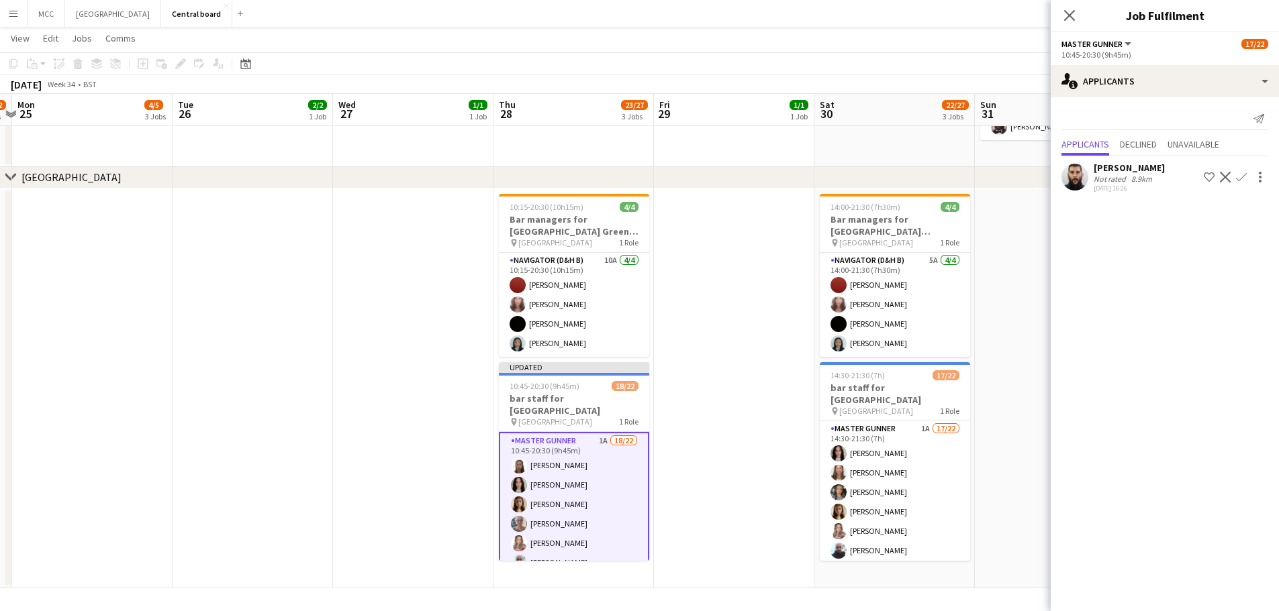
click at [744, 475] on app-date-cell at bounding box center [734, 389] width 160 height 401
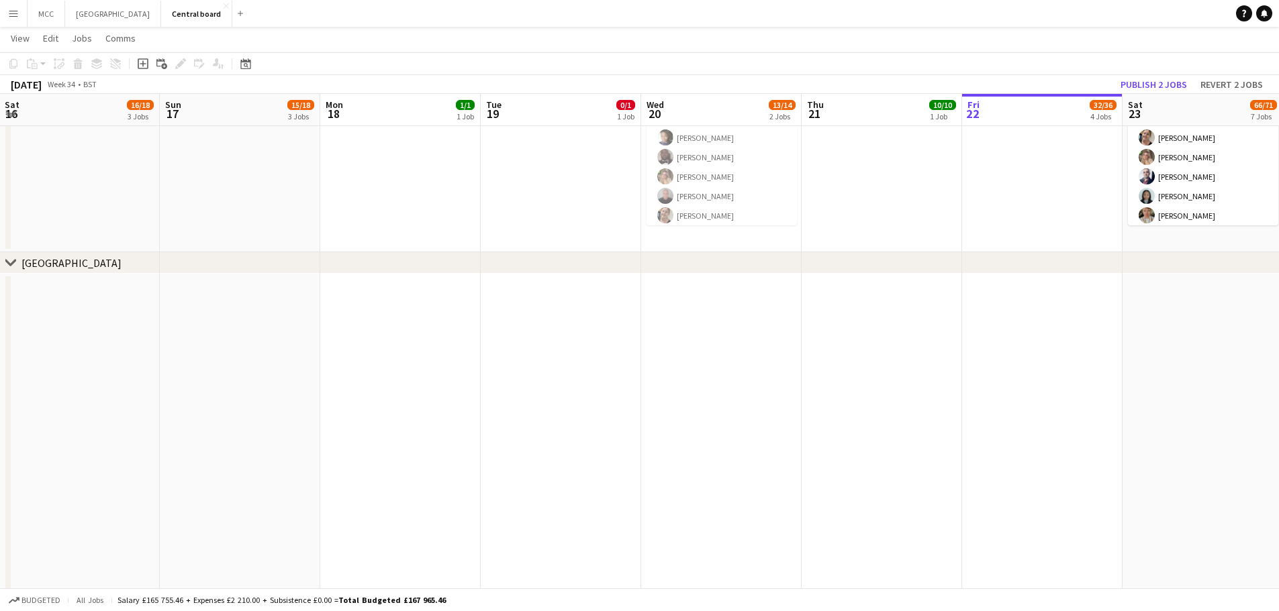
scroll to position [0, 351]
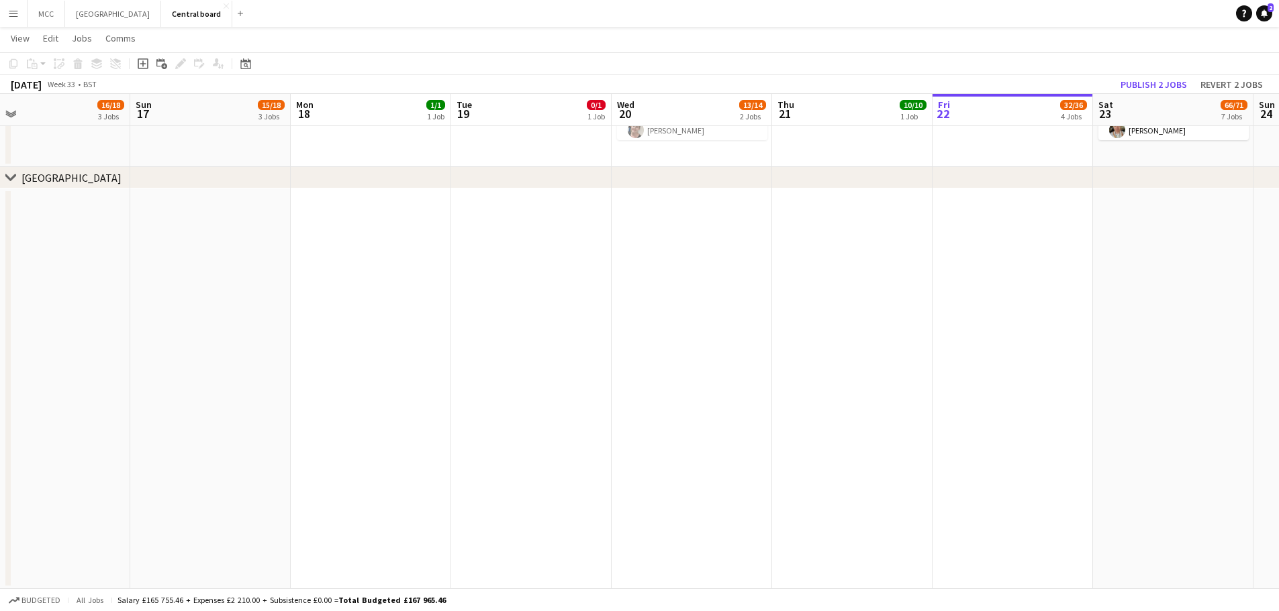
click at [102, 304] on app-date-cell at bounding box center [50, 389] width 160 height 401
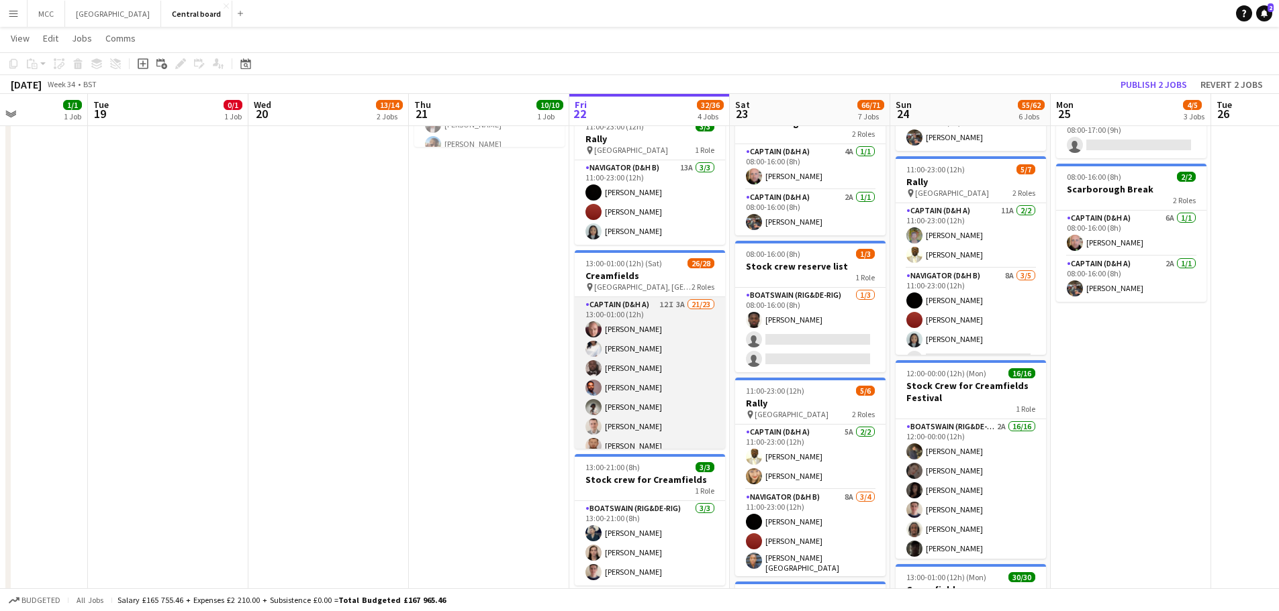
scroll to position [0, 420]
